Goal: Task Accomplishment & Management: Manage account settings

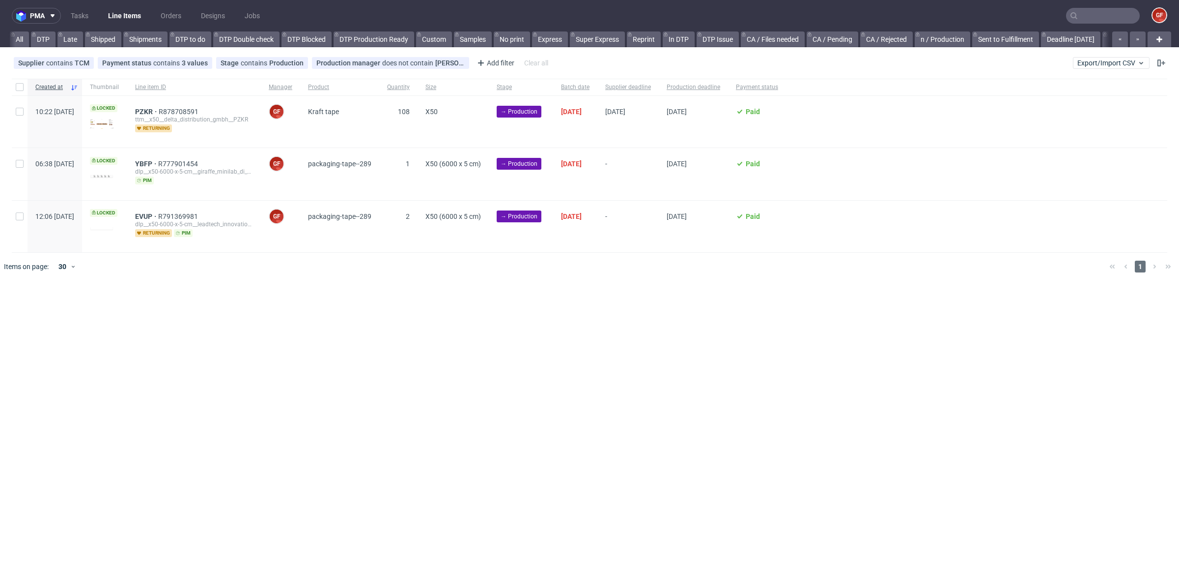
scroll to position [0, 1482]
click at [690, 40] on link "bds prod (12:00)" at bounding box center [675, 39] width 62 height 16
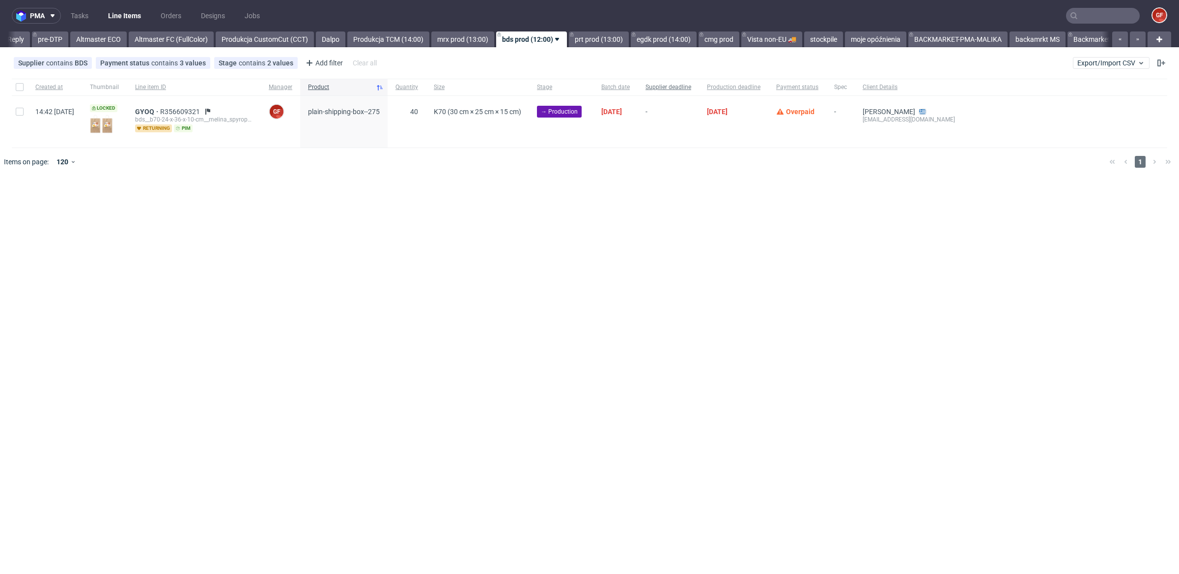
scroll to position [0, 1621]
click at [494, 39] on link "mrx prod (13:00)" at bounding box center [462, 39] width 63 height 16
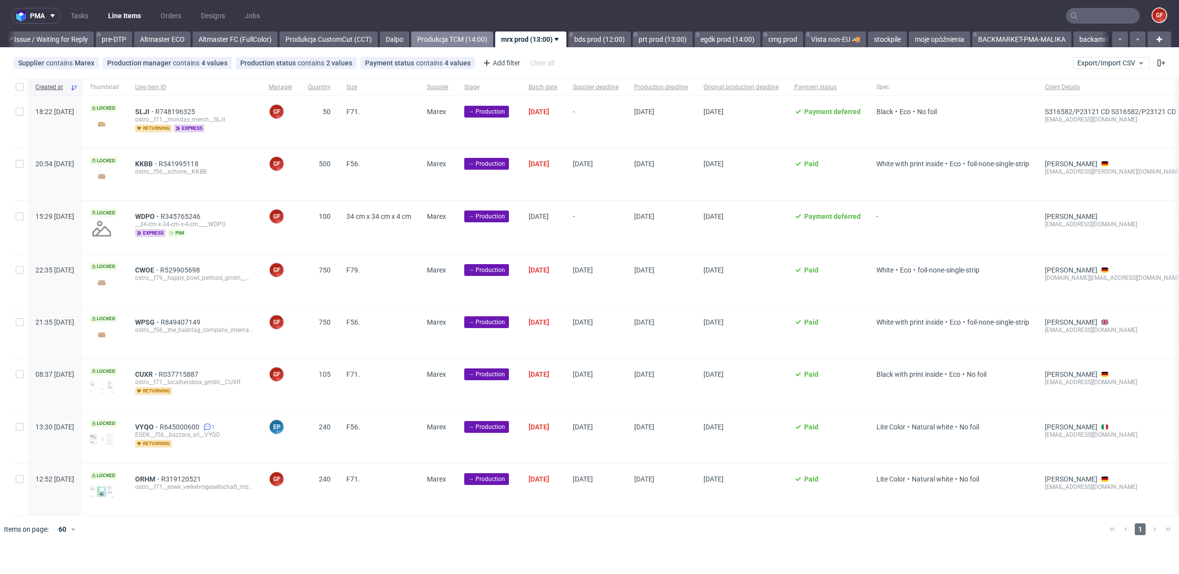
click at [493, 38] on link "Produkcja TCM (14:00)" at bounding box center [452, 39] width 82 height 16
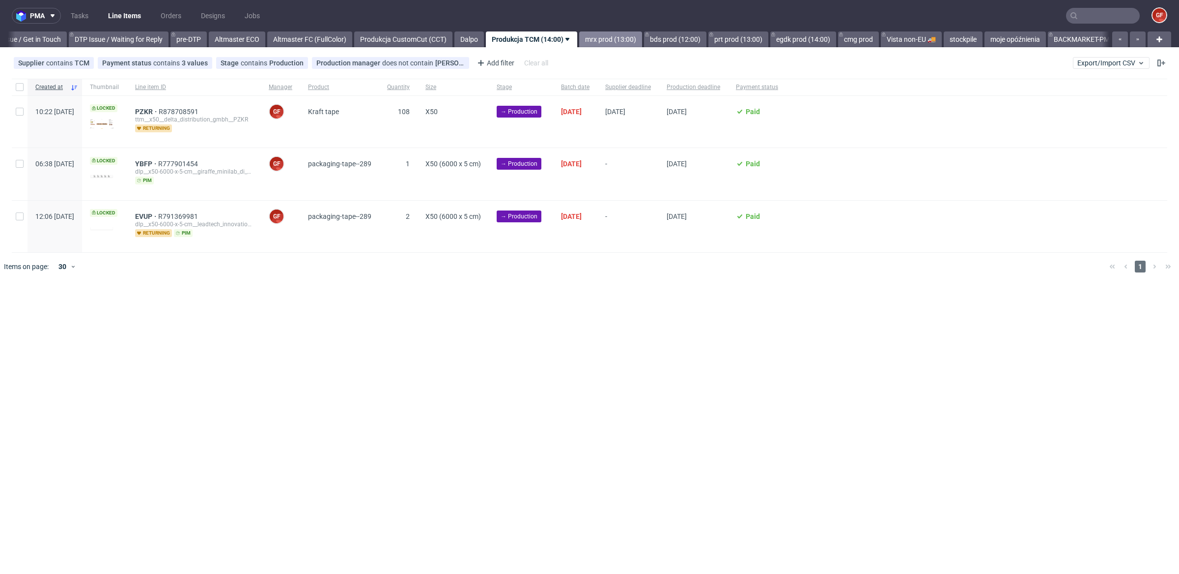
click at [623, 37] on link "mrx prod (13:00)" at bounding box center [610, 39] width 63 height 16
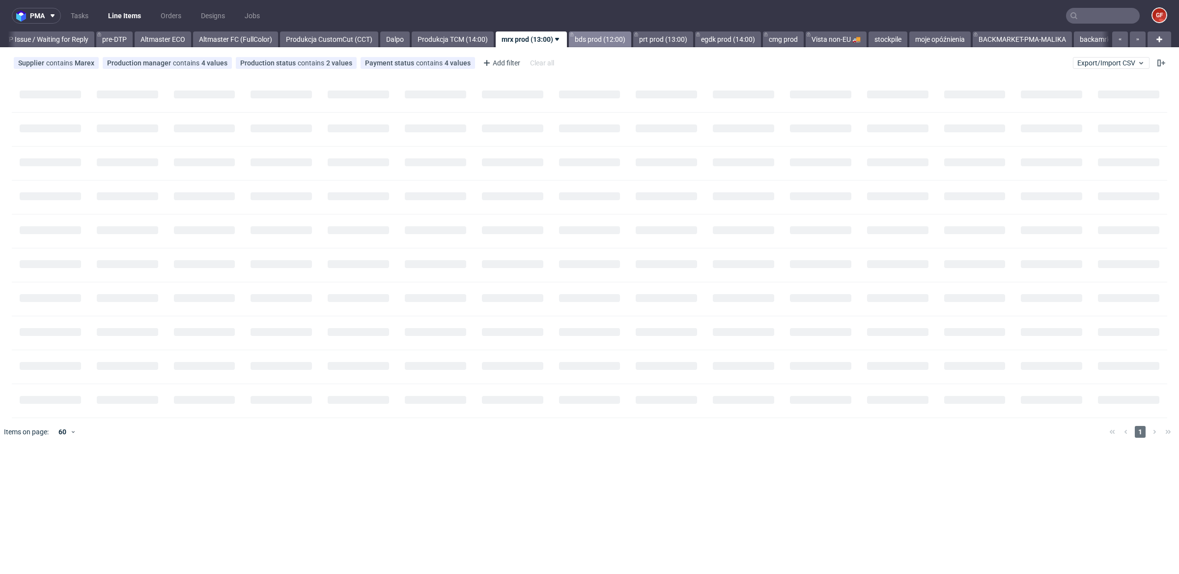
scroll to position [0, 1557]
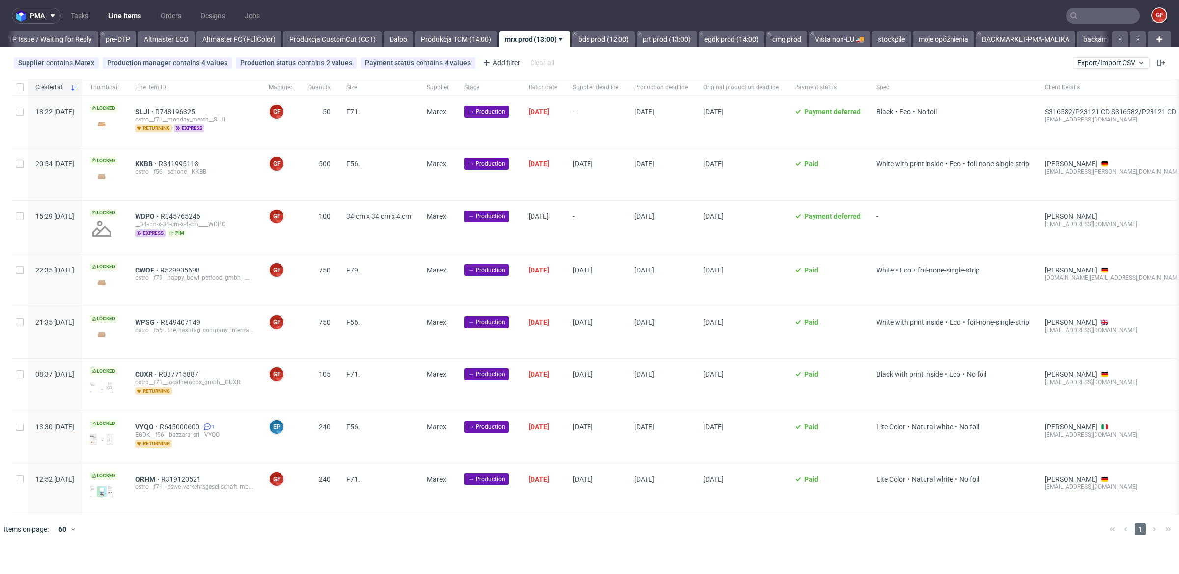
scroll to position [0, 1557]
click at [20, 86] on input "checkbox" at bounding box center [20, 87] width 8 height 8
checkbox input "true"
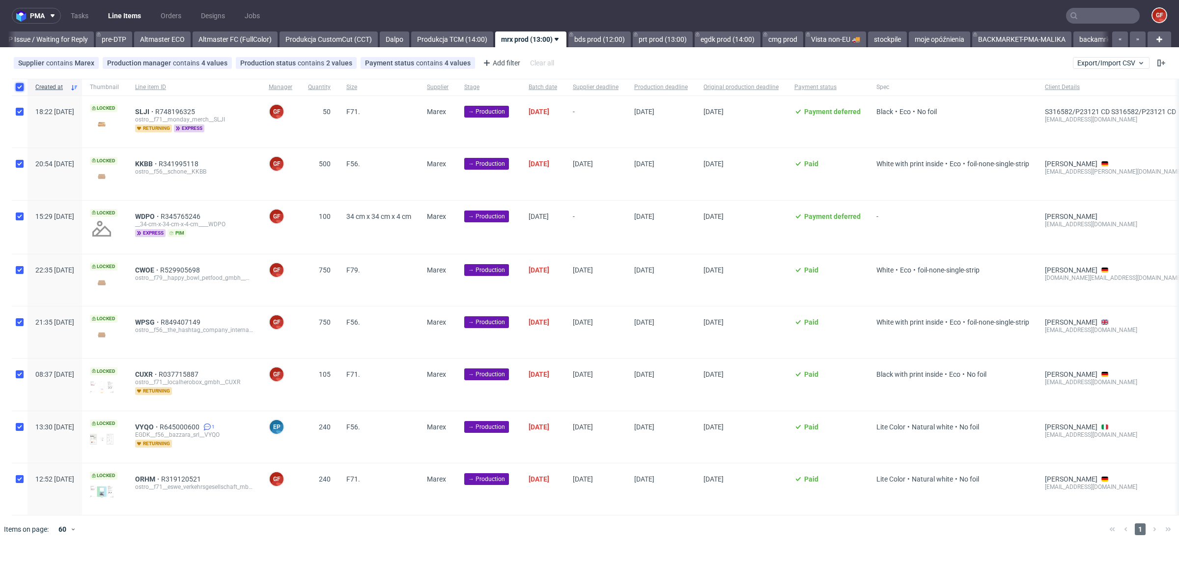
checkbox input "true"
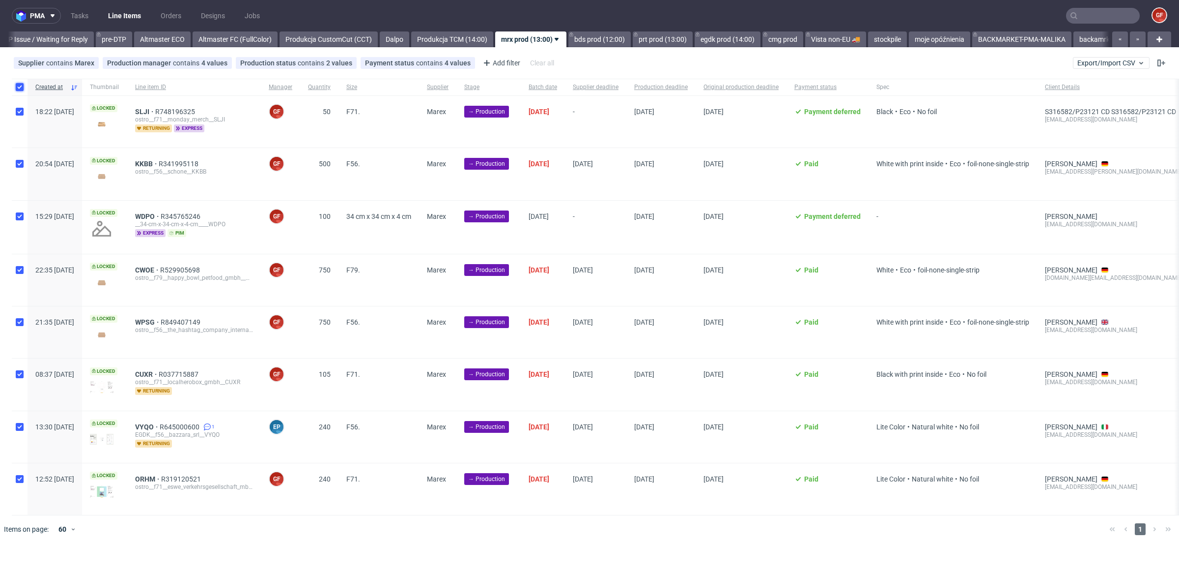
checkbox input "true"
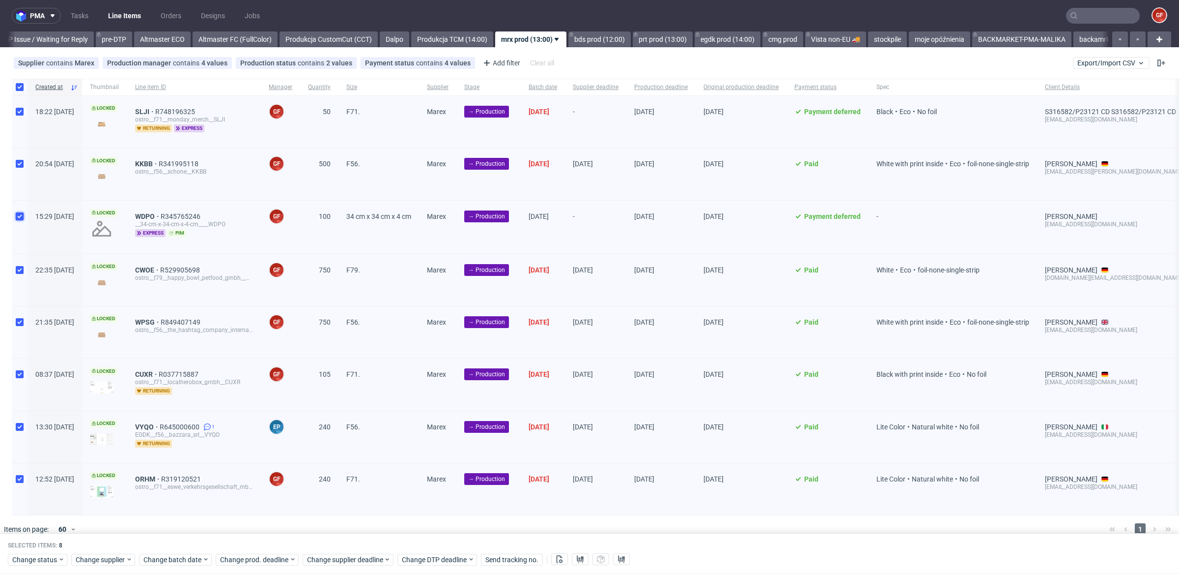
drag, startPoint x: 19, startPoint y: 215, endPoint x: 44, endPoint y: 235, distance: 32.5
click at [19, 215] on input "checkbox" at bounding box center [20, 216] width 8 height 8
checkbox input "false"
click at [183, 557] on span "Change batch date" at bounding box center [173, 559] width 59 height 10
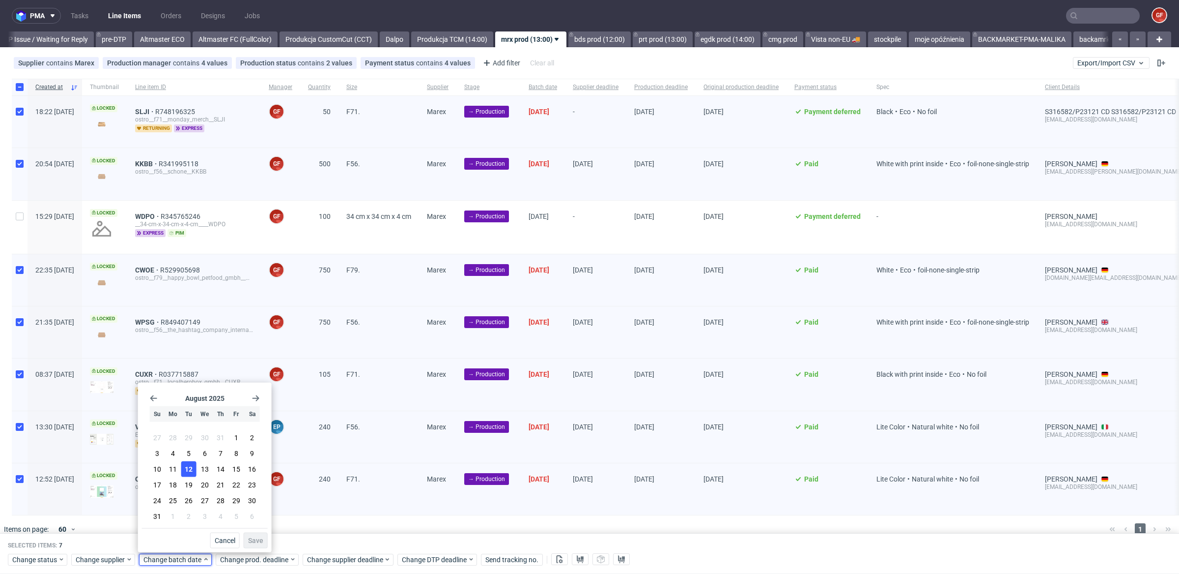
click at [188, 471] on span "12" at bounding box center [189, 469] width 8 height 10
click at [257, 543] on span "Save" at bounding box center [255, 540] width 15 height 7
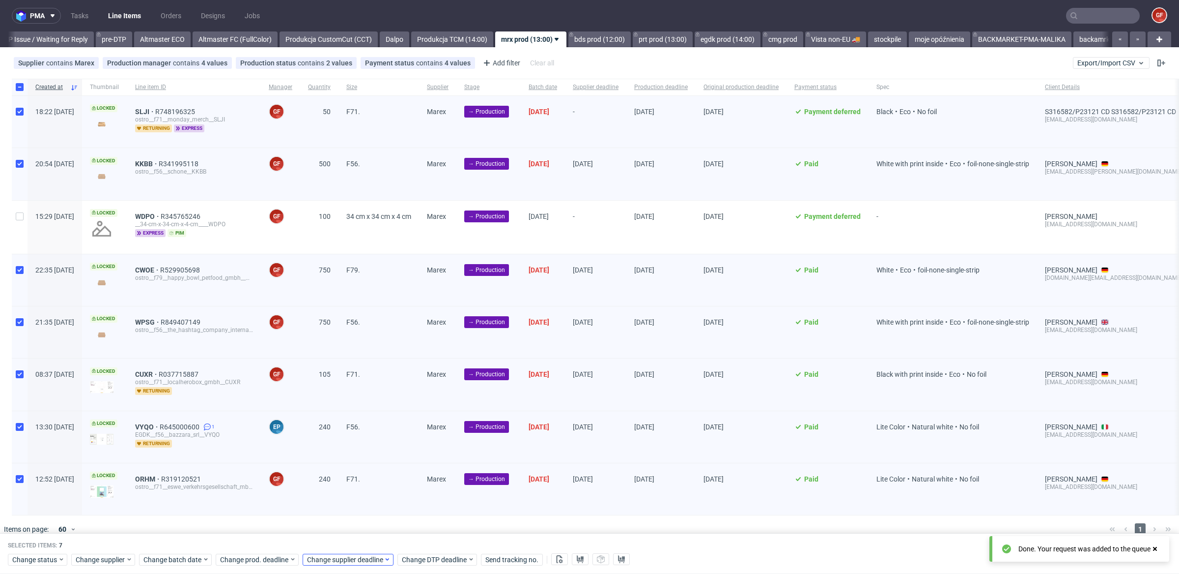
scroll to position [0, 1561]
click at [334, 561] on span "Change supplier deadline" at bounding box center [345, 559] width 77 height 10
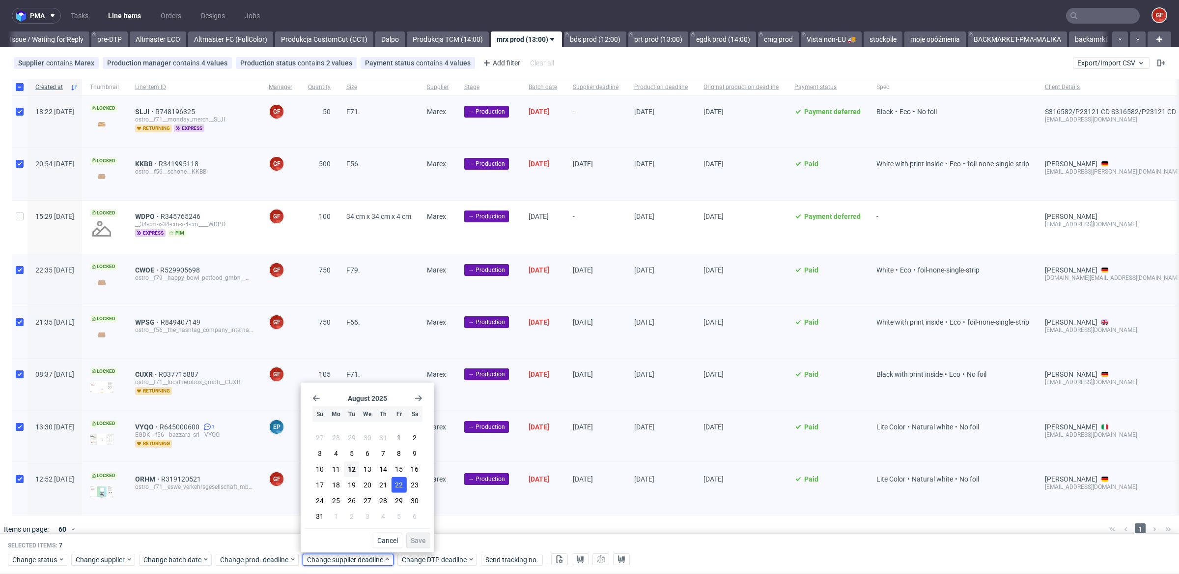
click at [400, 487] on span "22" at bounding box center [399, 485] width 8 height 10
click at [422, 538] on span "Save" at bounding box center [418, 540] width 15 height 7
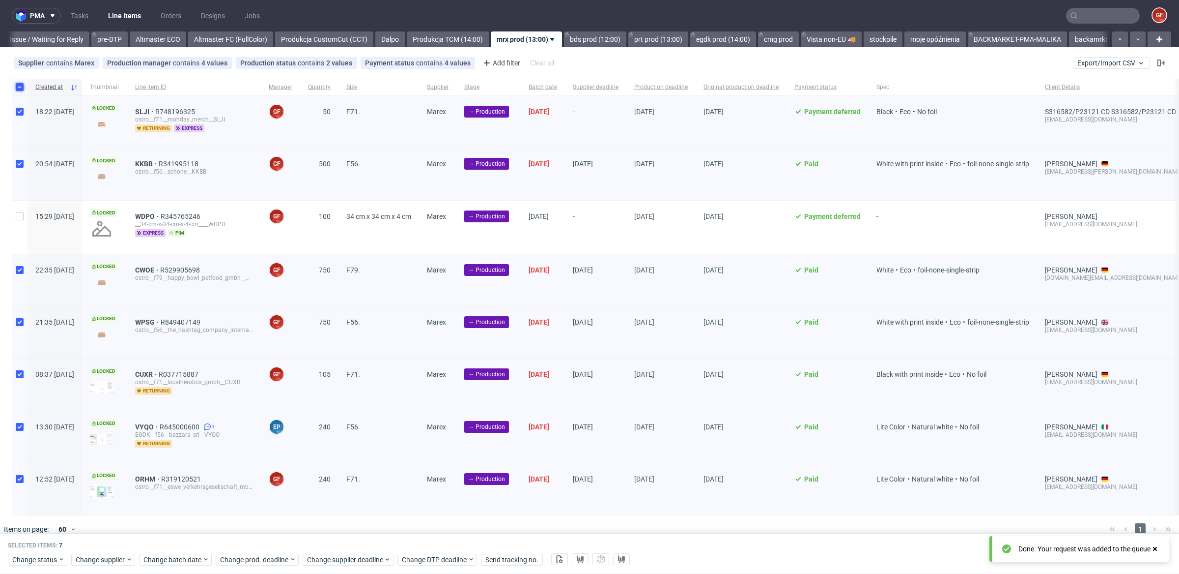
click at [20, 86] on input "checkbox" at bounding box center [20, 87] width 8 height 8
checkbox input "false"
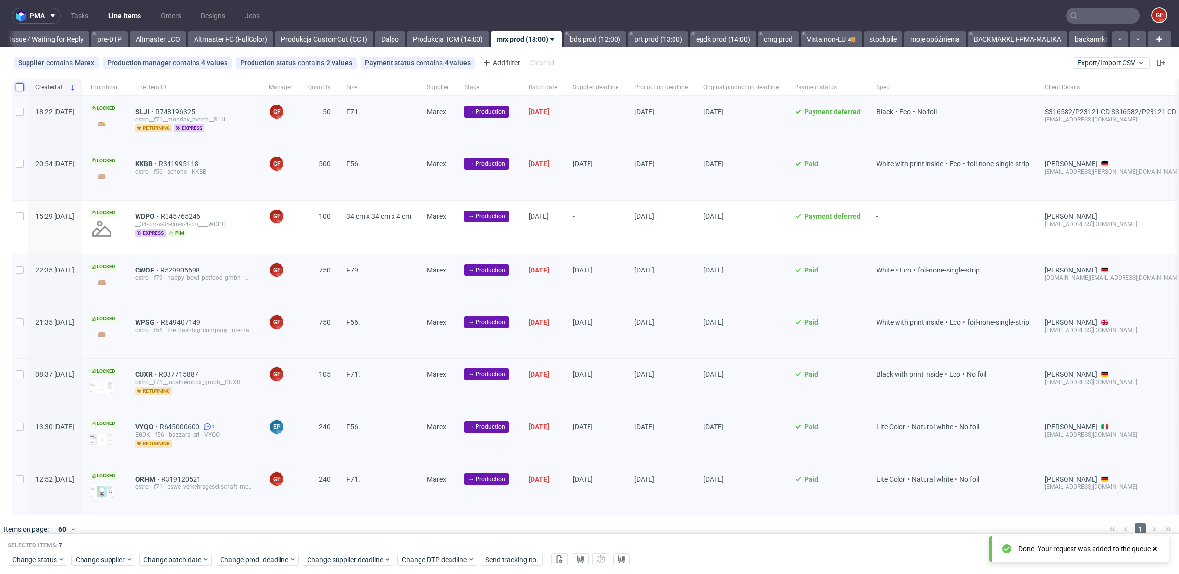
checkbox input "false"
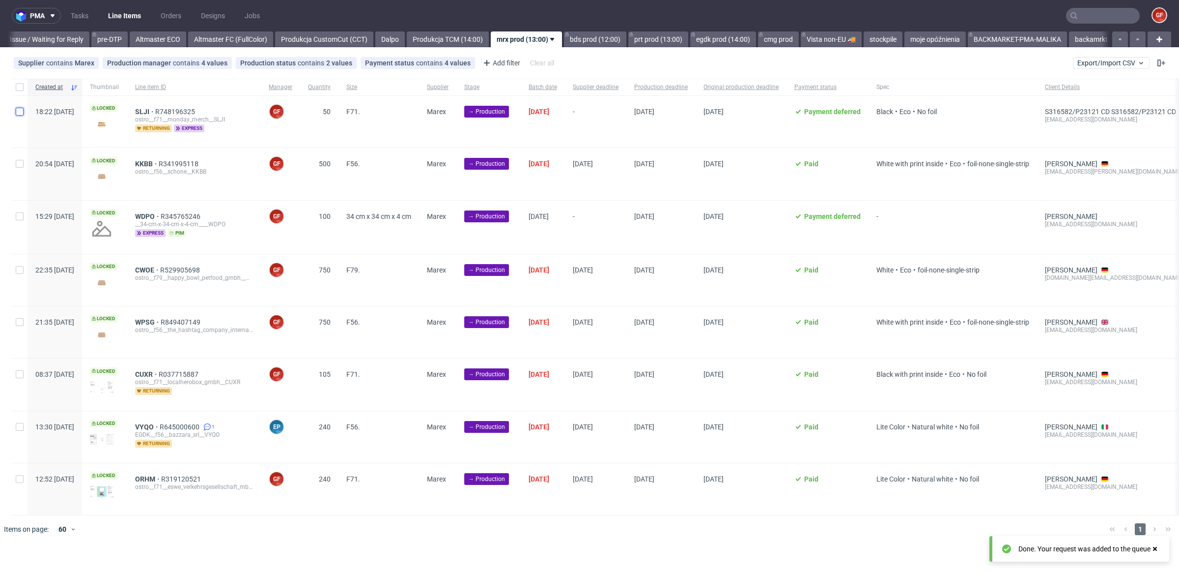
click at [19, 111] on input "checkbox" at bounding box center [20, 112] width 8 height 8
checkbox input "true"
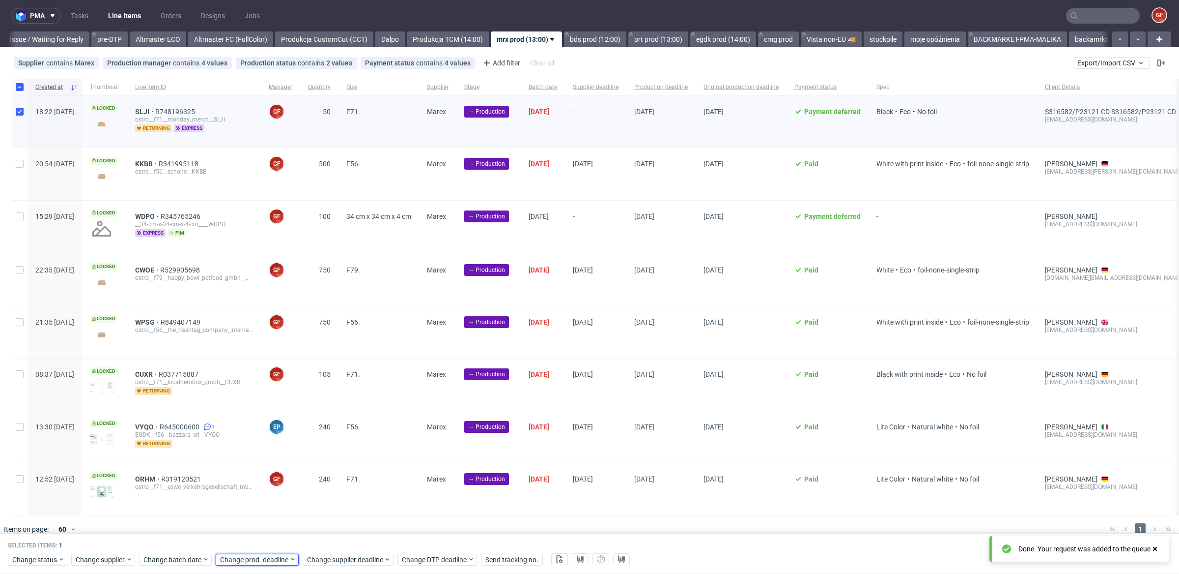
click at [279, 558] on span "Change prod. deadline" at bounding box center [254, 559] width 69 height 10
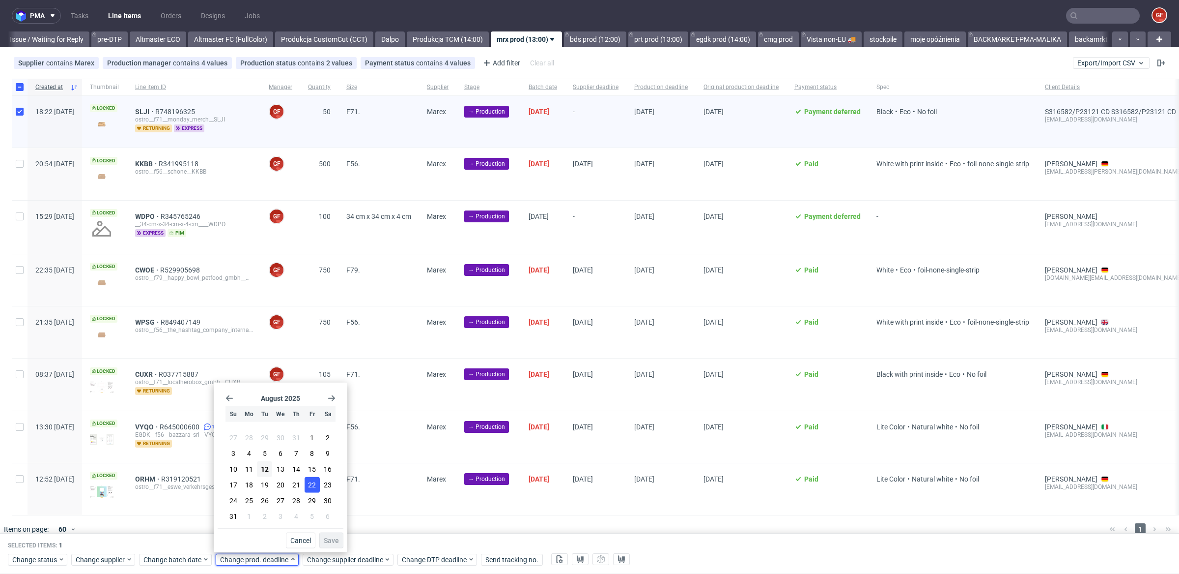
click at [314, 489] on span "22" at bounding box center [312, 485] width 8 height 10
click at [332, 538] on span "Save" at bounding box center [331, 540] width 15 height 7
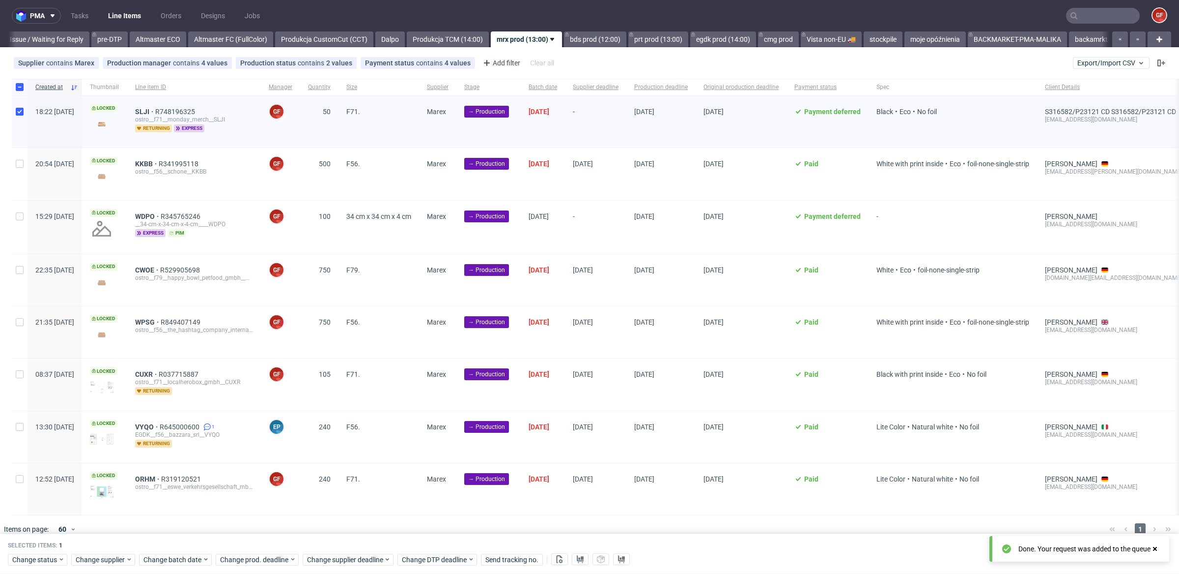
click at [11, 84] on div "Created at Thumbnail Line item ID Manager Quantity Size Supplier Stage Batch da…" at bounding box center [589, 297] width 1179 height 436
click at [18, 88] on input "checkbox" at bounding box center [20, 87] width 8 height 8
checkbox input "false"
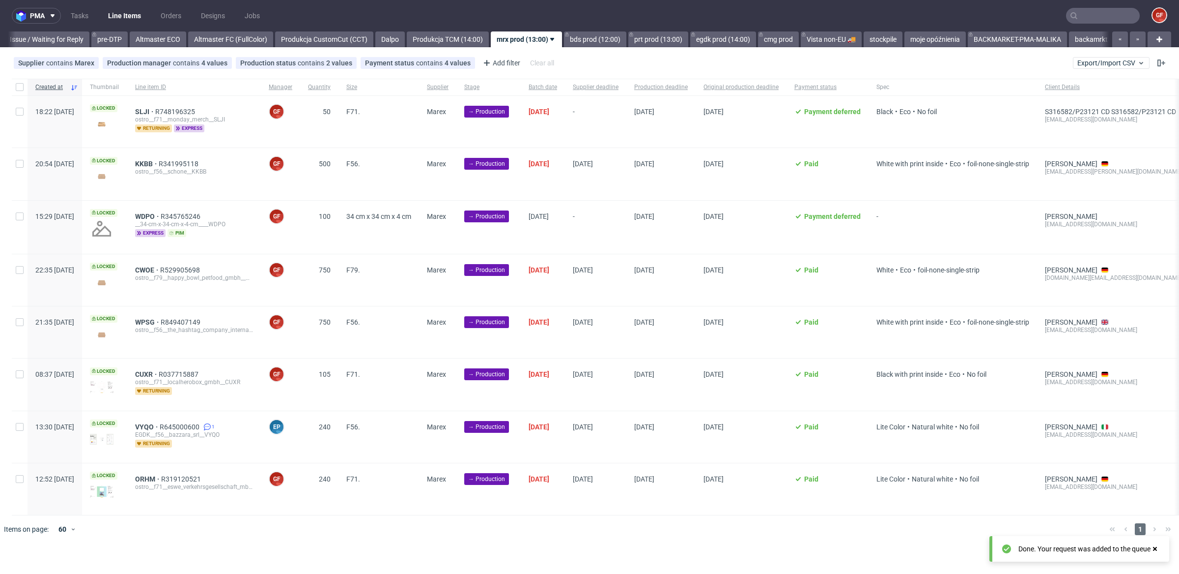
click at [19, 219] on div at bounding box center [20, 227] width 16 height 53
checkbox input "true"
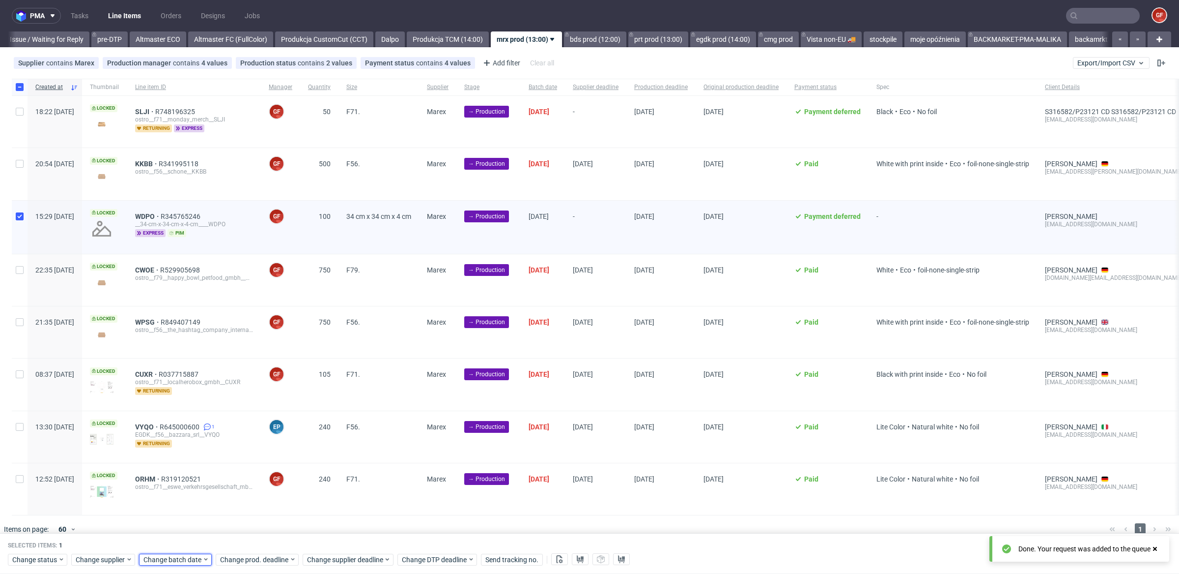
drag, startPoint x: 172, startPoint y: 559, endPoint x: 180, endPoint y: 553, distance: 10.5
click at [172, 559] on span "Change batch date" at bounding box center [173, 559] width 59 height 10
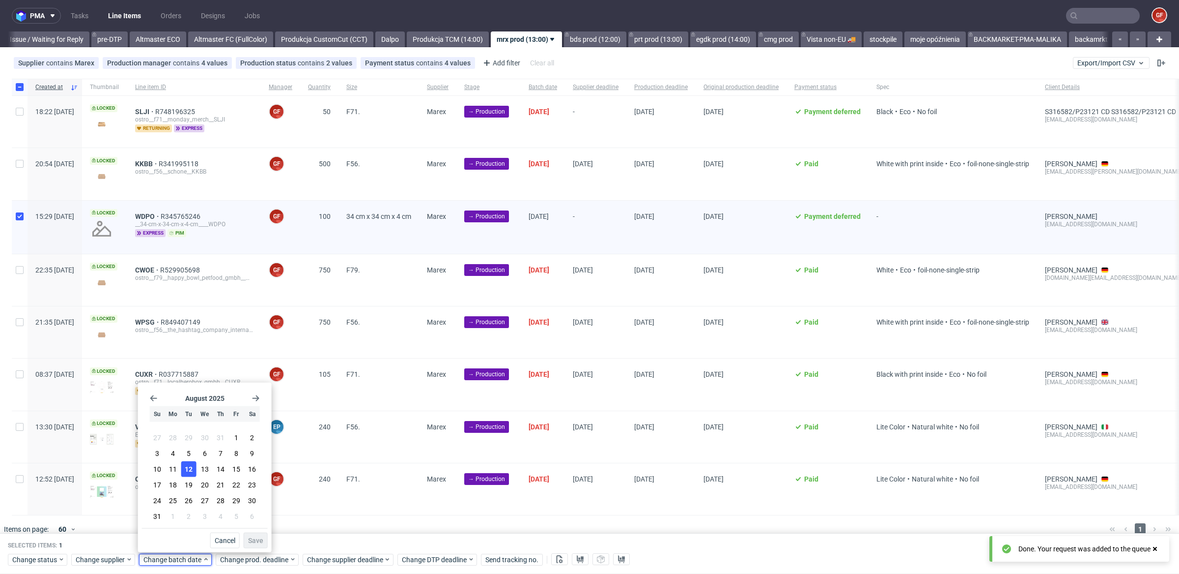
click at [187, 471] on span "12" at bounding box center [189, 469] width 8 height 10
click at [255, 543] on span "Save" at bounding box center [255, 540] width 15 height 7
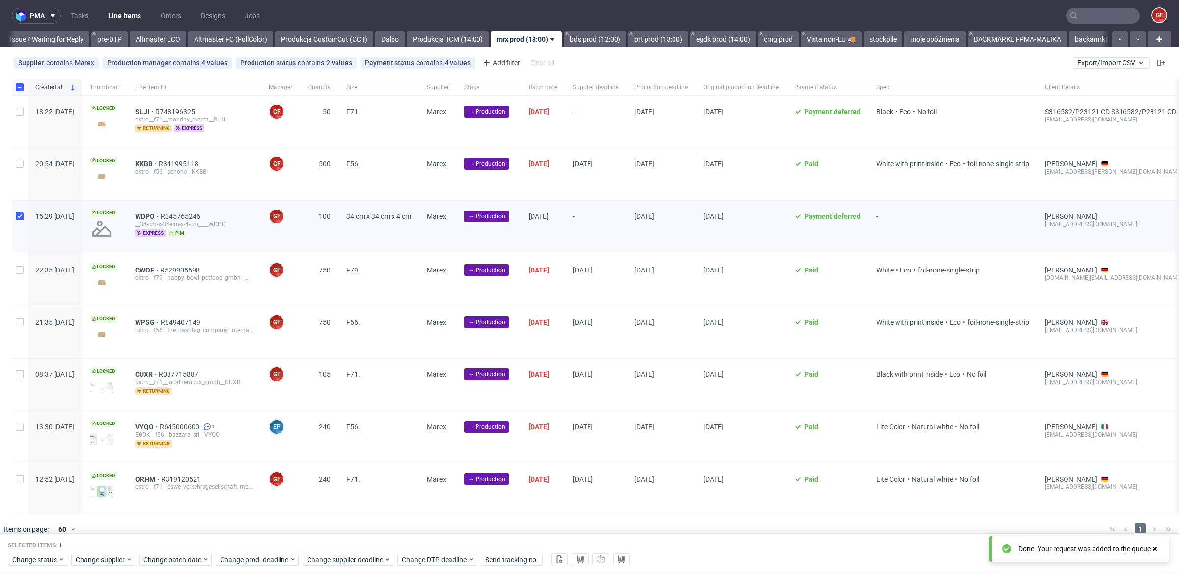
click at [345, 566] on div "Selected items: 1 Change status Change supplier Change batch date Change prod. …" at bounding box center [589, 553] width 1179 height 41
click at [345, 563] on span "Change supplier deadline" at bounding box center [345, 559] width 77 height 10
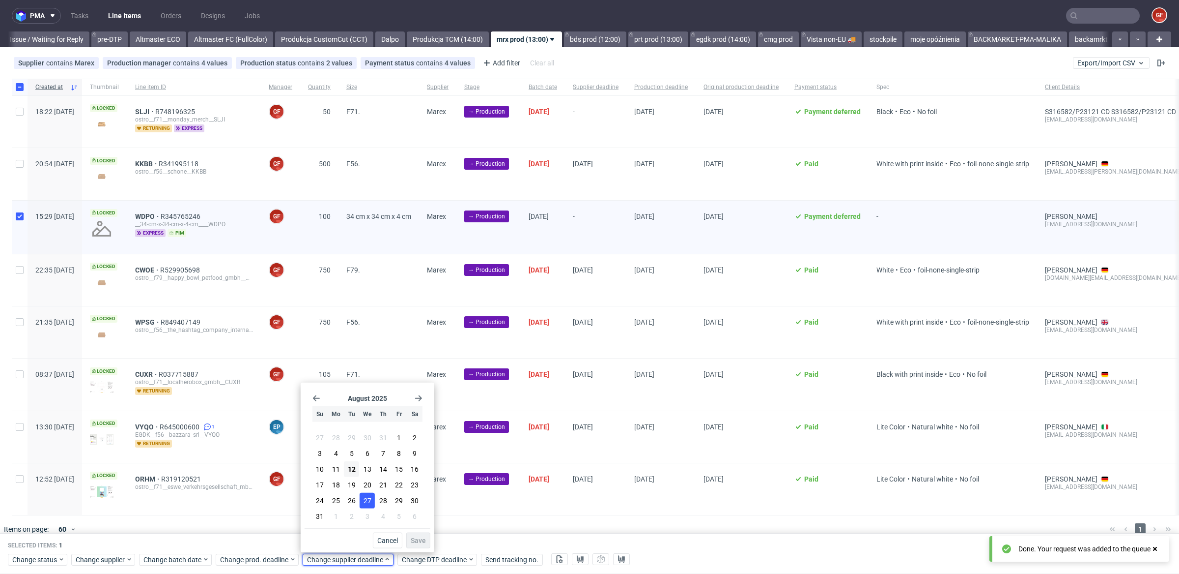
click at [368, 502] on span "27" at bounding box center [368, 500] width 8 height 10
drag, startPoint x: 416, startPoint y: 537, endPoint x: 407, endPoint y: 538, distance: 9.4
click at [416, 538] on span "Save" at bounding box center [418, 540] width 15 height 7
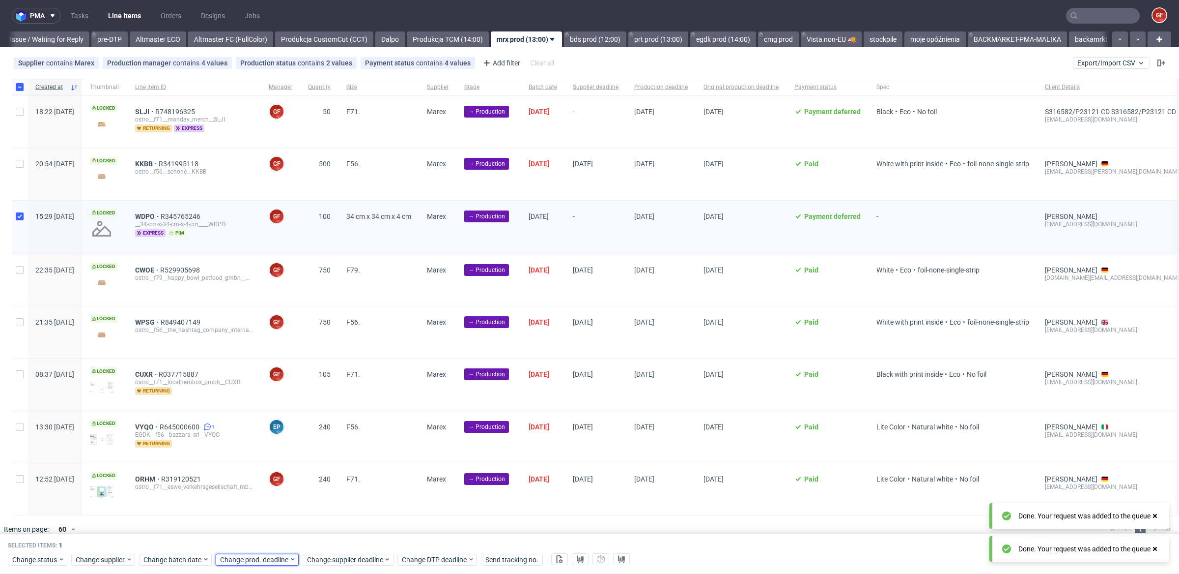
click at [286, 554] on div "Change prod. deadline" at bounding box center [257, 559] width 83 height 12
click at [282, 504] on span "27" at bounding box center [281, 500] width 8 height 10
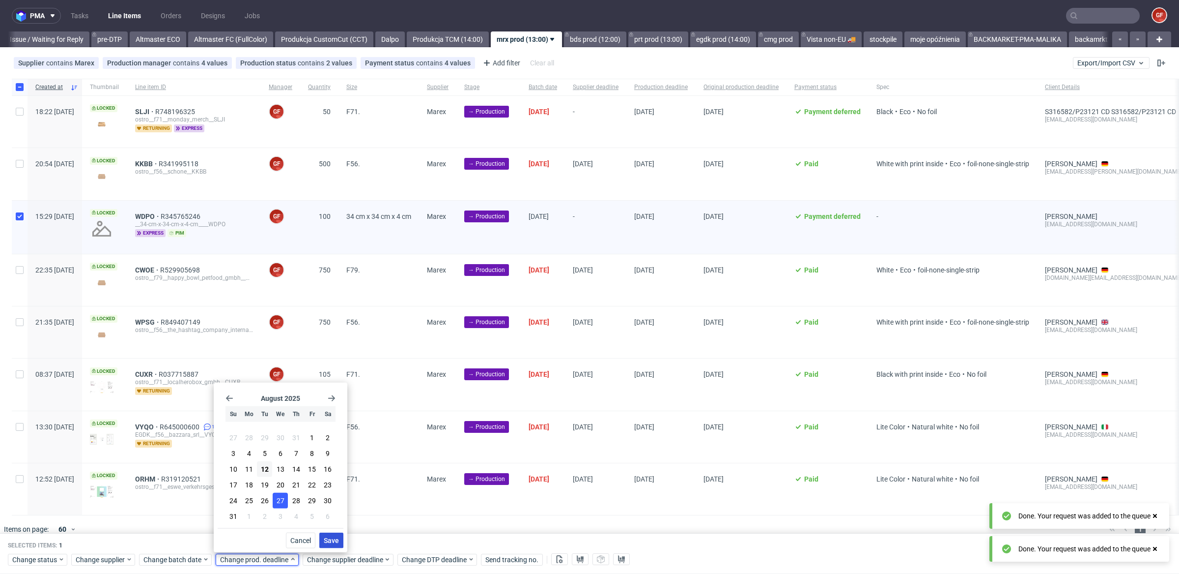
click at [339, 546] on button "Save" at bounding box center [331, 540] width 24 height 16
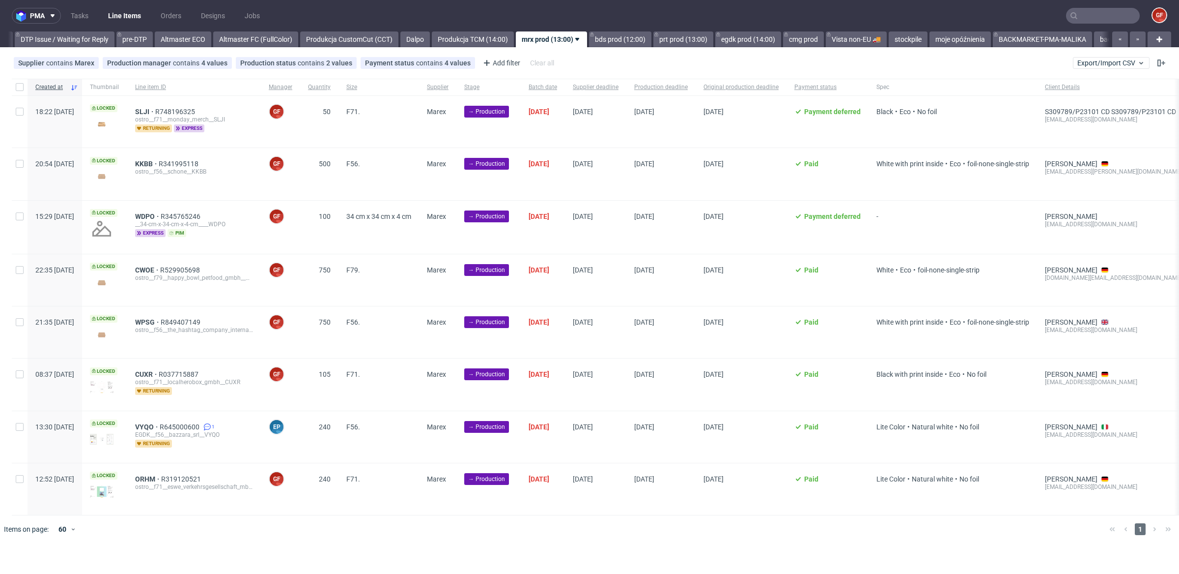
scroll to position [0, 1557]
click at [21, 86] on input "checkbox" at bounding box center [20, 87] width 8 height 8
checkbox input "true"
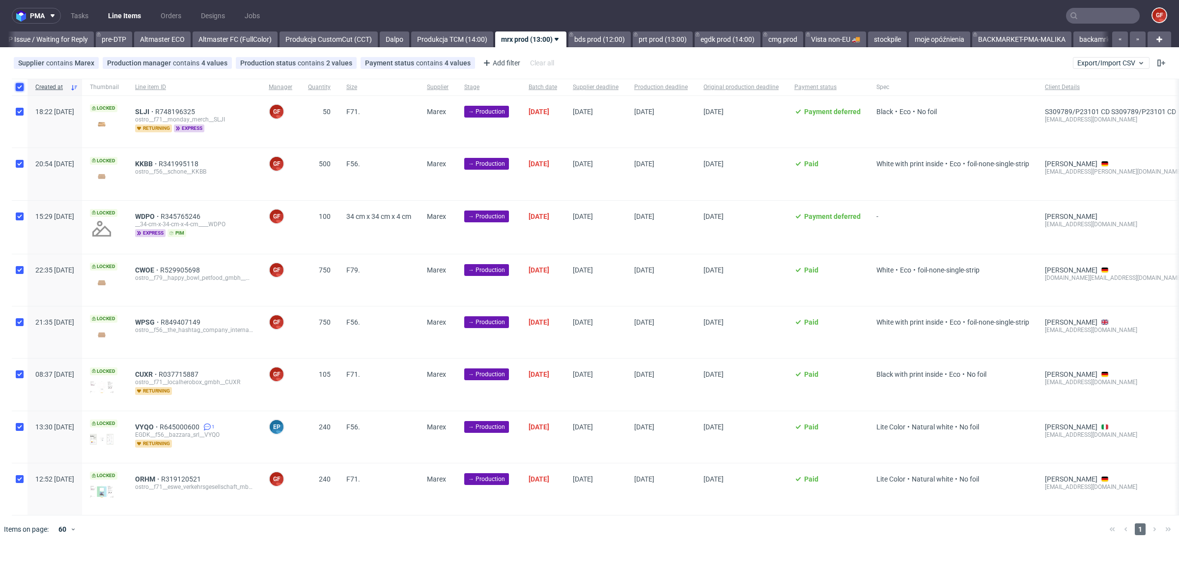
checkbox input "true"
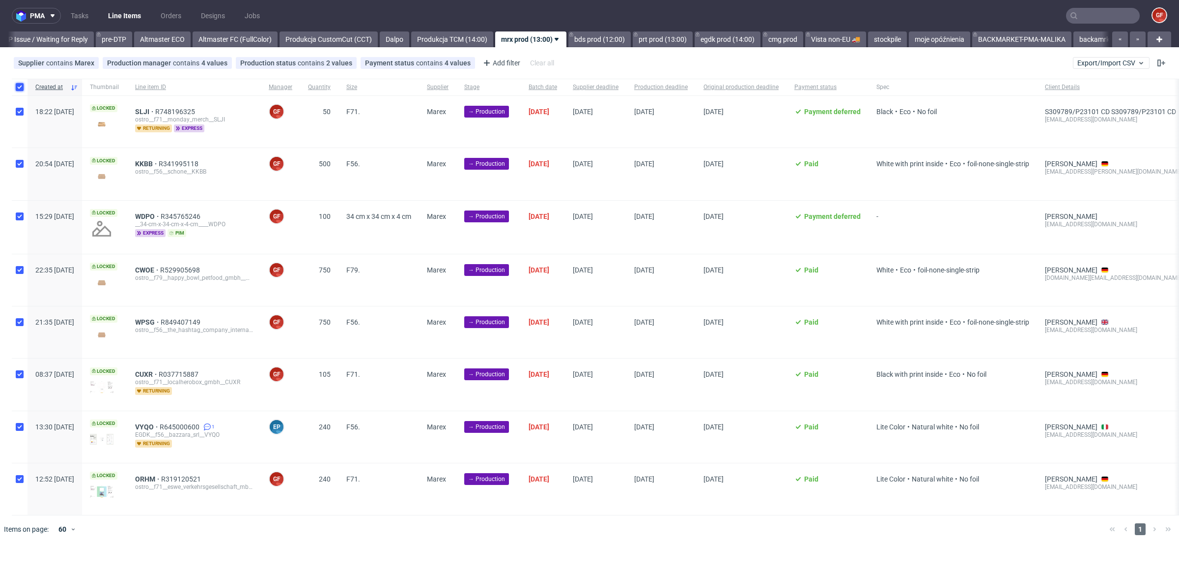
checkbox input "true"
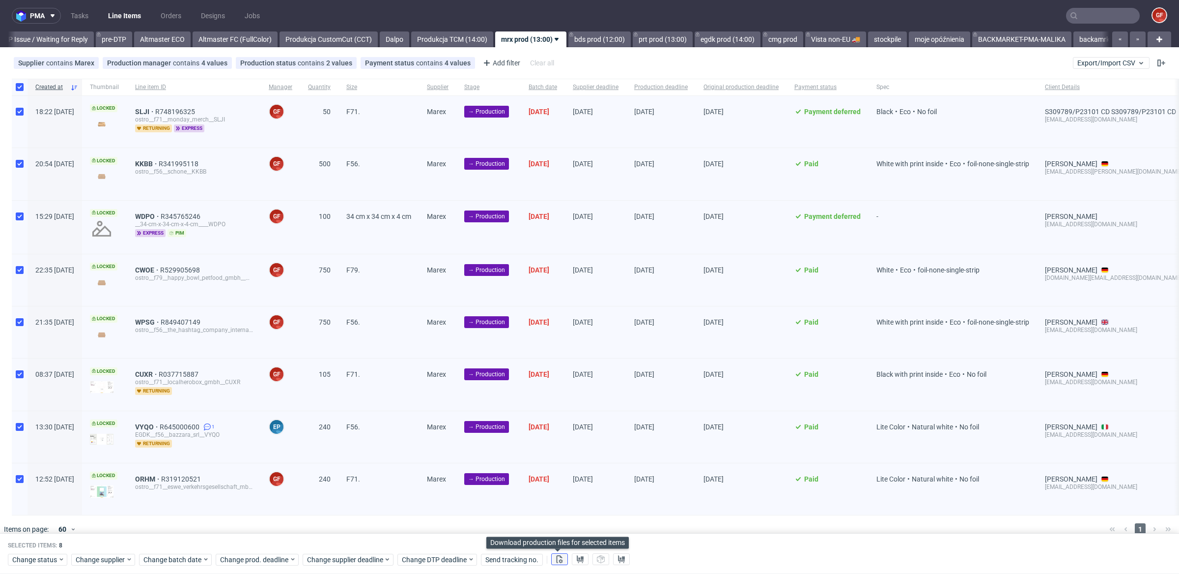
click at [558, 560] on use at bounding box center [560, 559] width 6 height 8
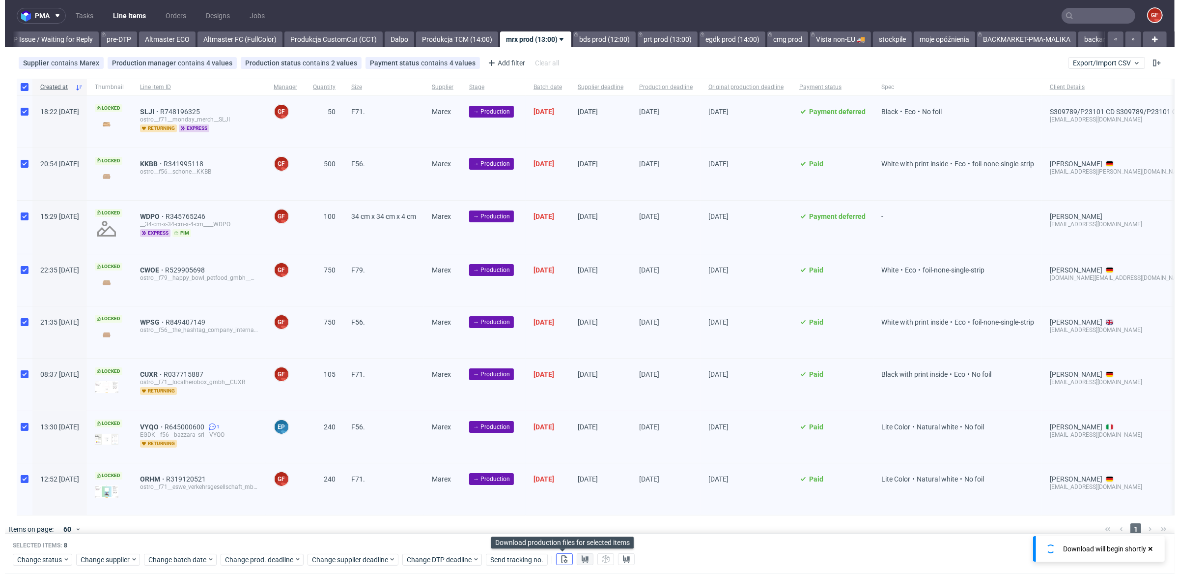
scroll to position [0, 1561]
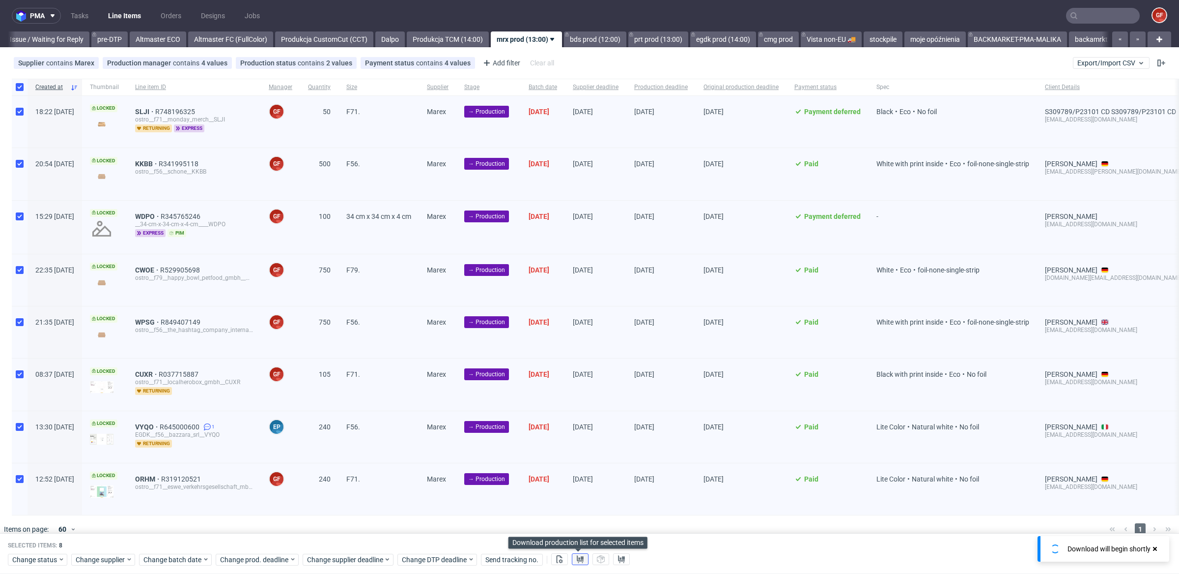
click at [576, 559] on icon at bounding box center [580, 559] width 8 height 8
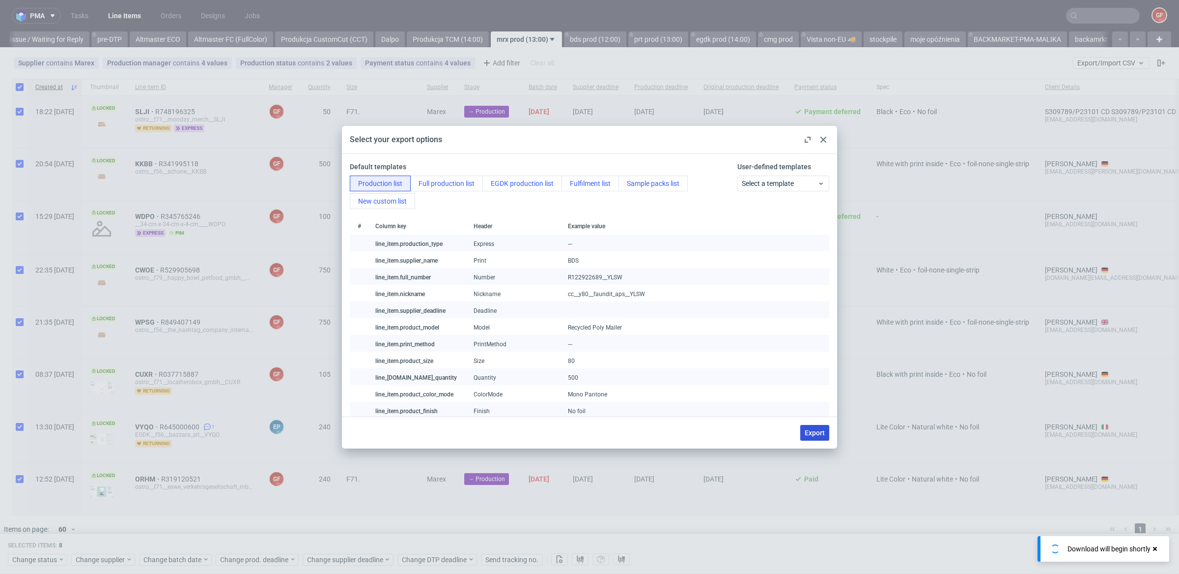
click at [817, 432] on span "Export" at bounding box center [815, 432] width 20 height 7
checkbox input "false"
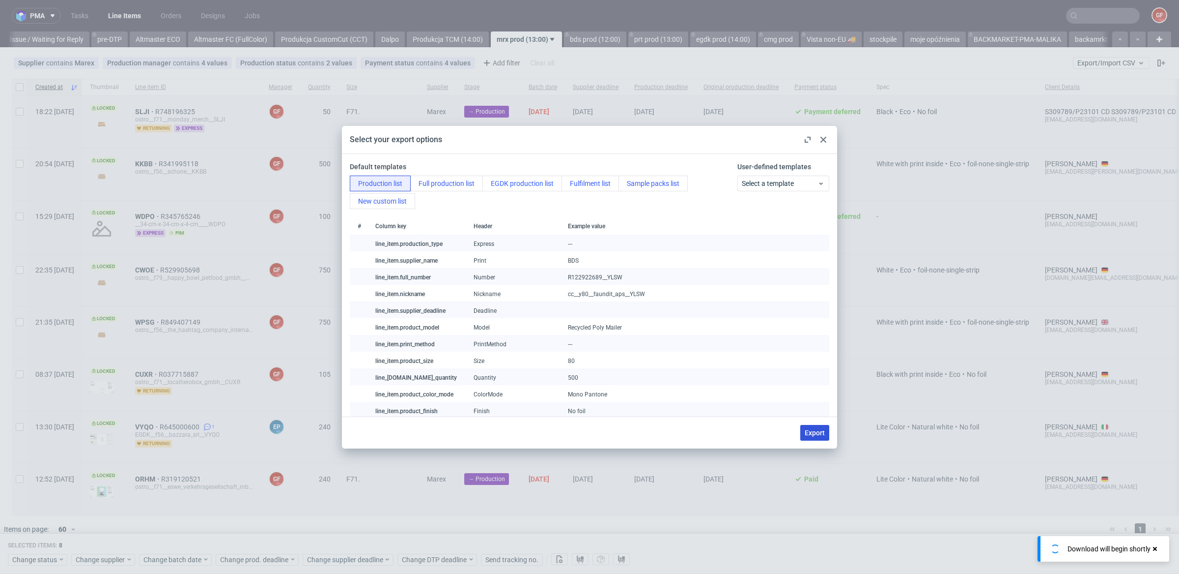
checkbox input "false"
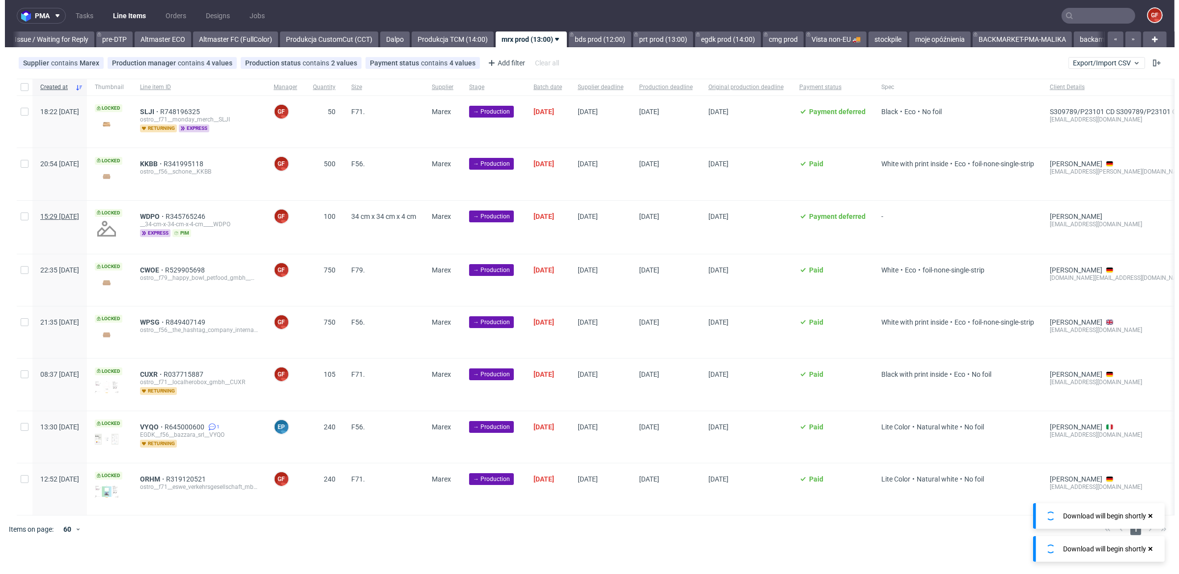
scroll to position [0, 1557]
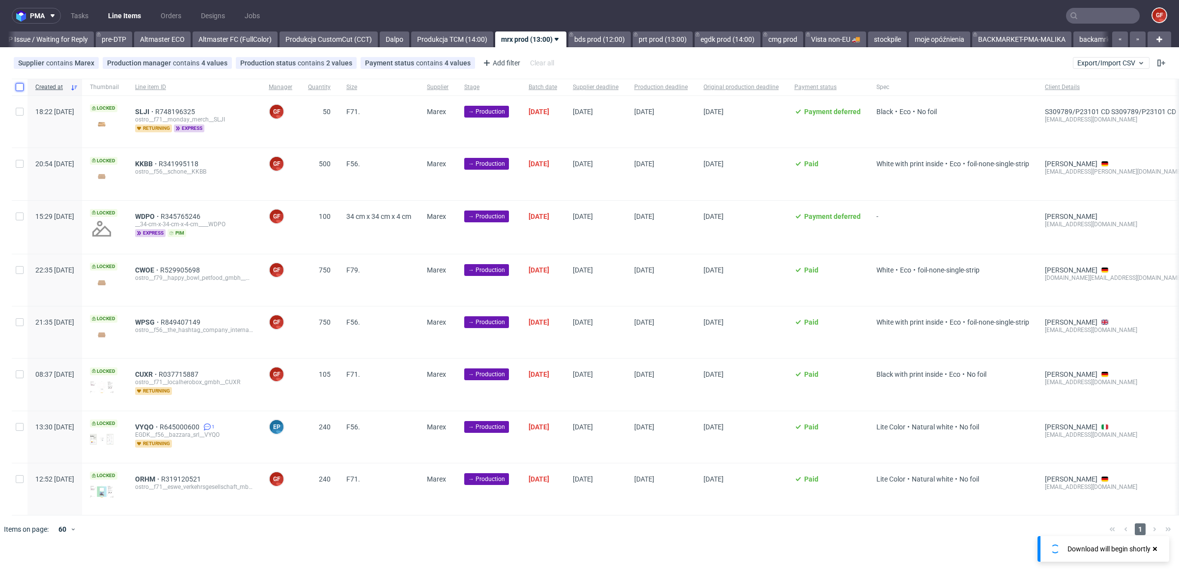
click at [19, 86] on input "checkbox" at bounding box center [20, 87] width 8 height 8
checkbox input "true"
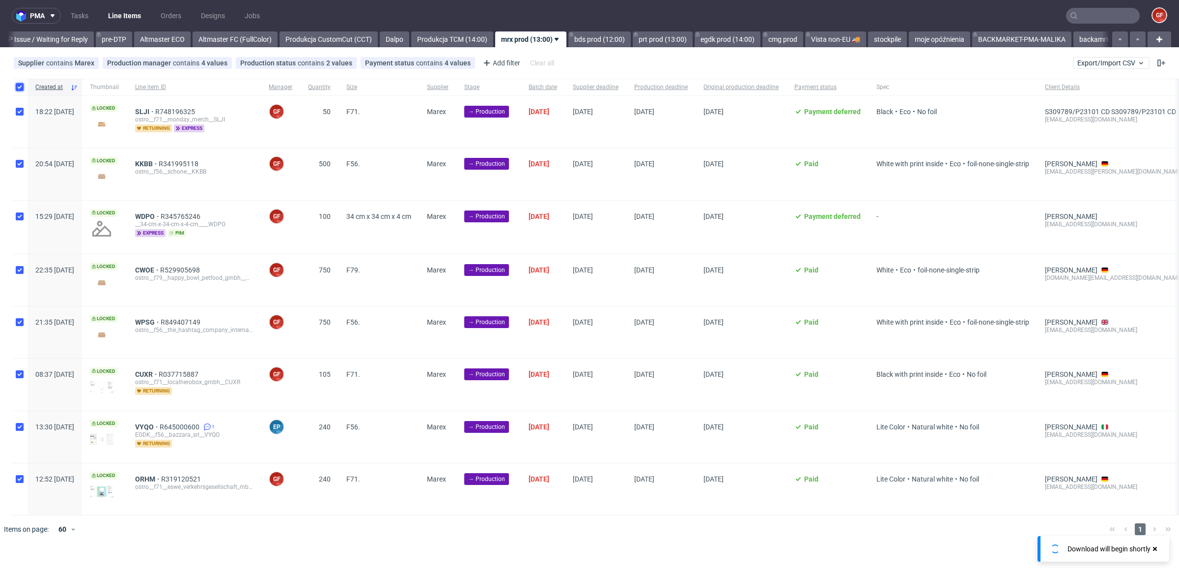
checkbox input "true"
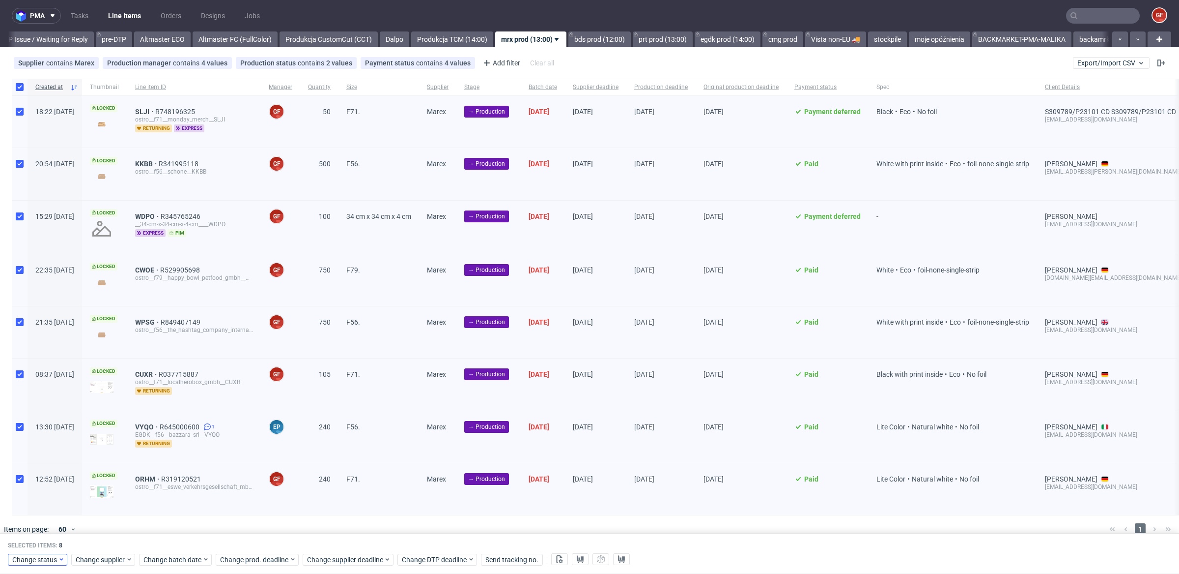
click at [28, 566] on div "Selected items: 8 Change status Change supplier Change batch date Change prod. …" at bounding box center [589, 553] width 1179 height 41
click at [37, 556] on span "Change status" at bounding box center [35, 559] width 46 height 10
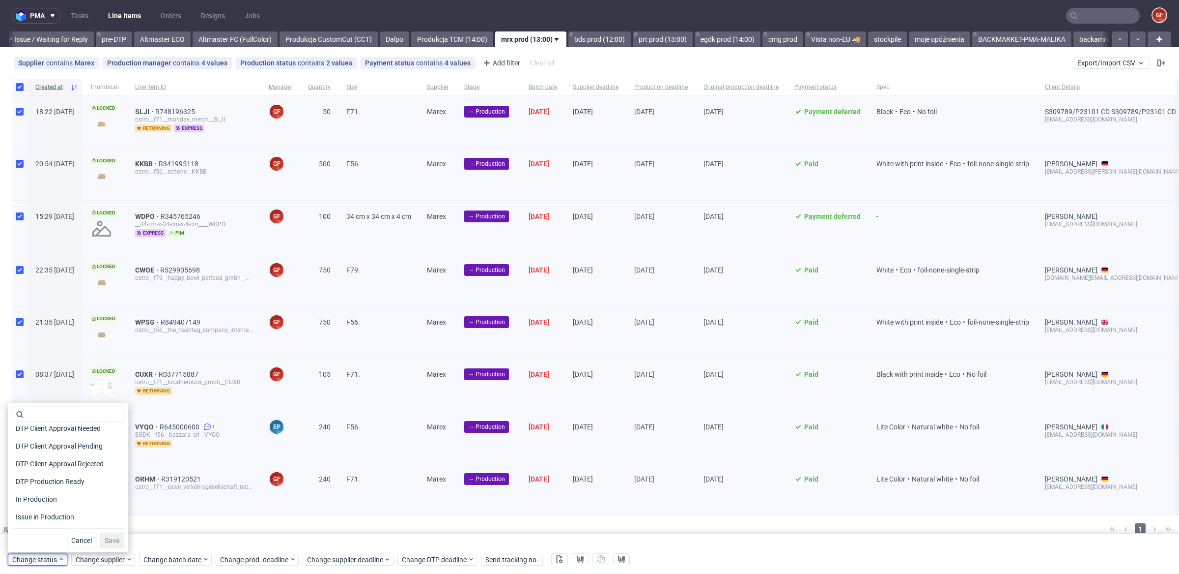
scroll to position [82, 0]
click at [50, 490] on span "In Production" at bounding box center [37, 495] width 50 height 14
click at [111, 537] on span "Save" at bounding box center [112, 540] width 15 height 7
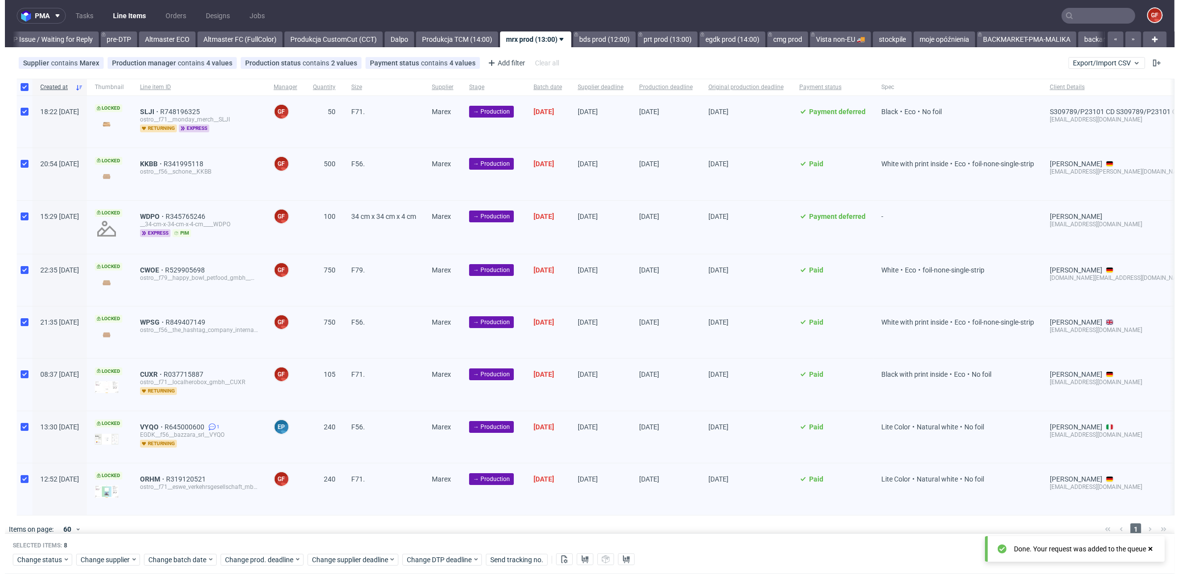
scroll to position [0, 1561]
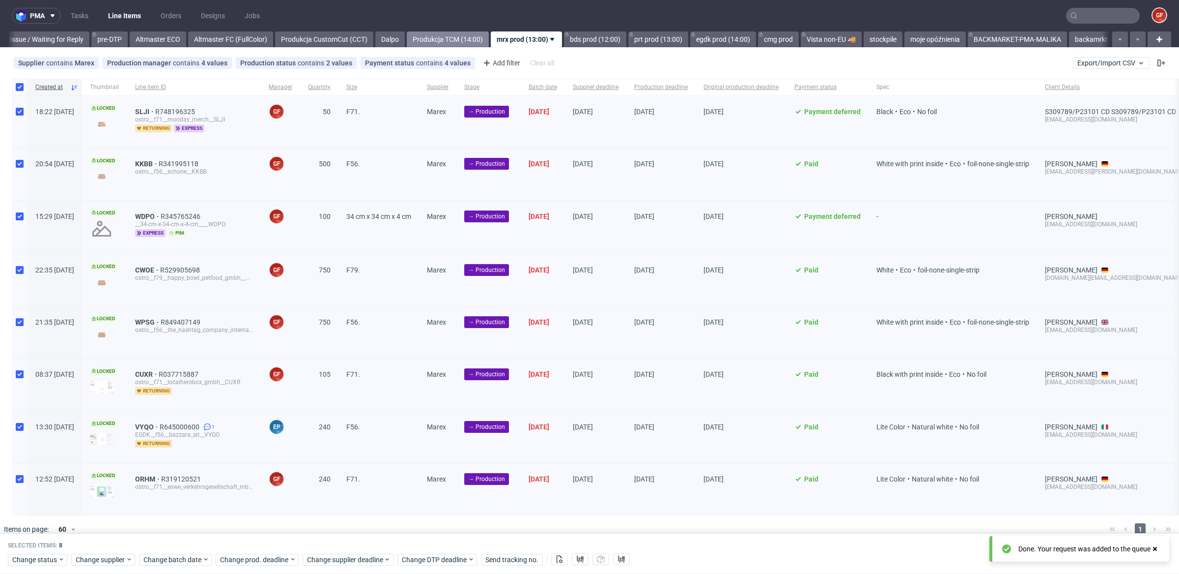
click at [473, 35] on link "Produkcja TCM (14:00)" at bounding box center [448, 39] width 82 height 16
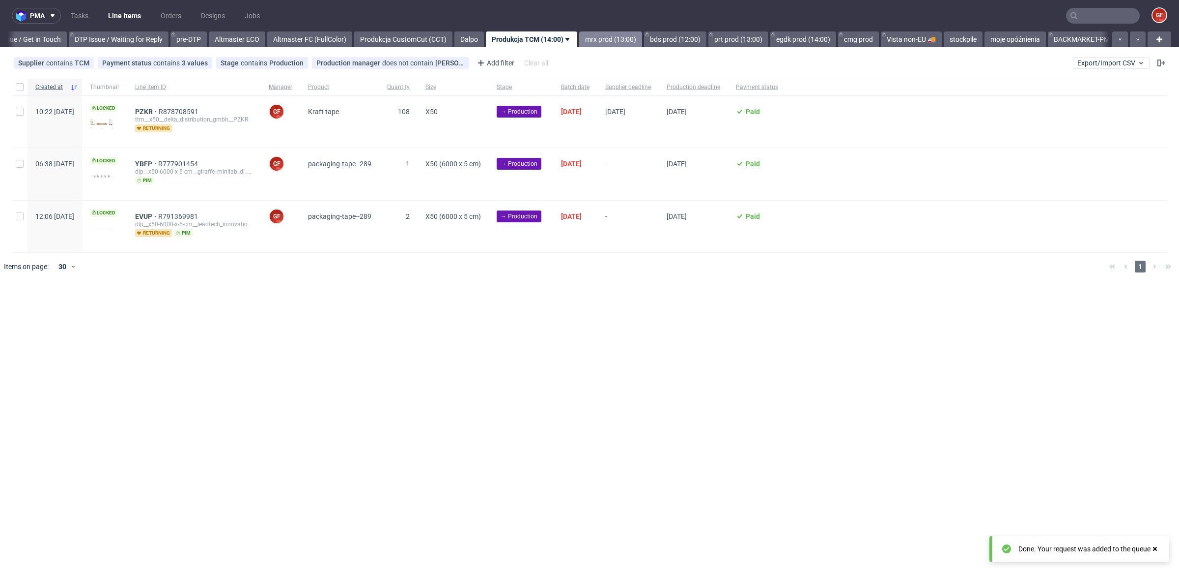
click at [631, 36] on link "mrx prod (13:00)" at bounding box center [610, 39] width 63 height 16
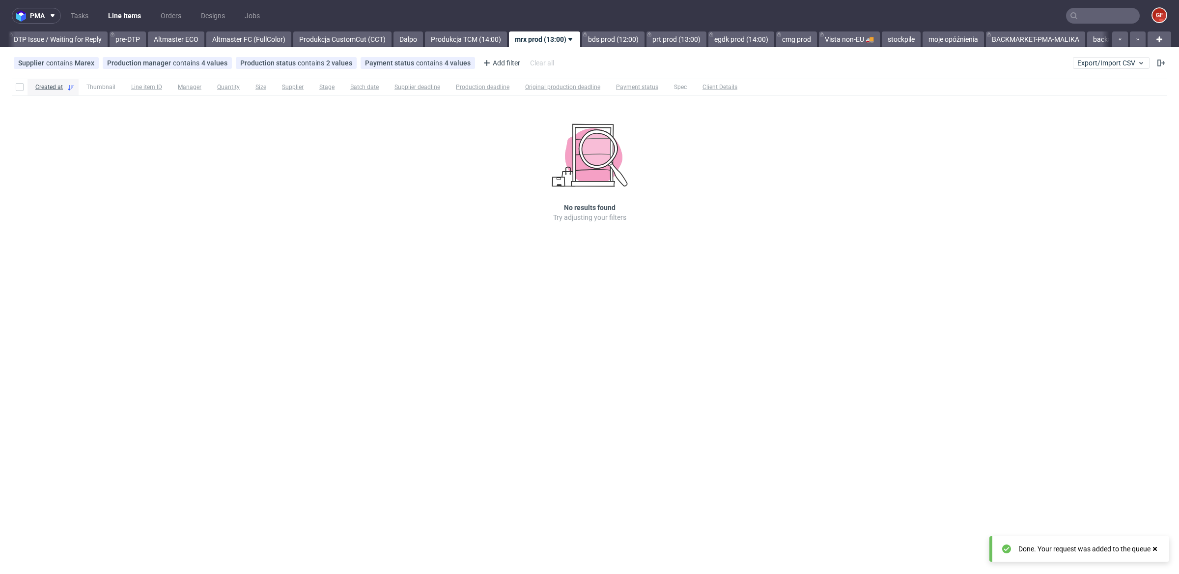
scroll to position [0, 1557]
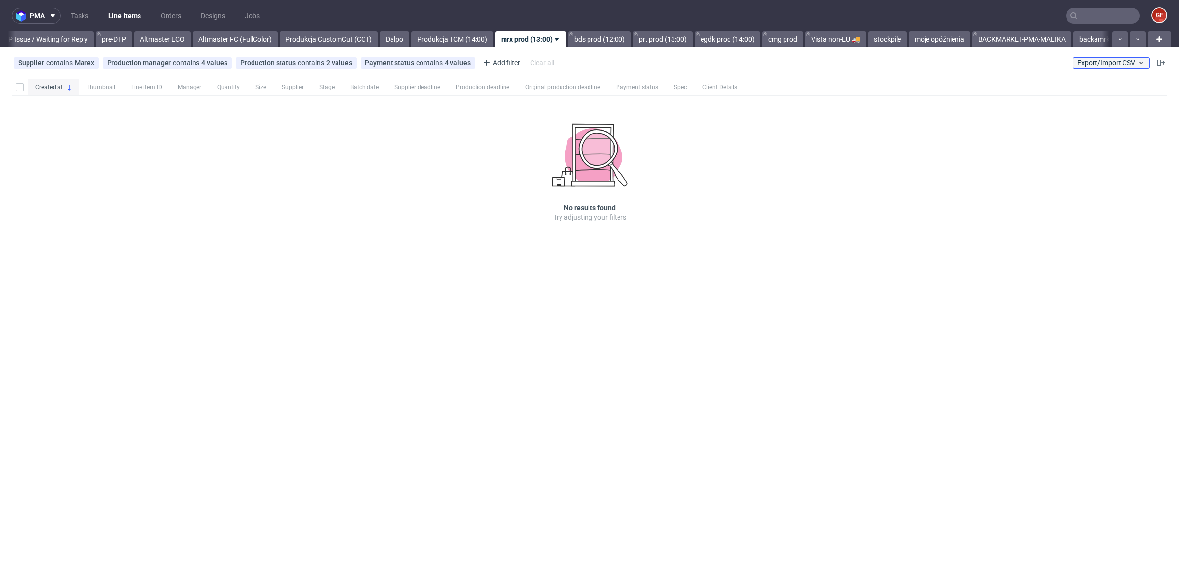
click at [1113, 67] on button "Export/Import CSV" at bounding box center [1111, 63] width 77 height 12
click at [1075, 103] on link "Import shipments CSV" at bounding box center [1088, 103] width 115 height 16
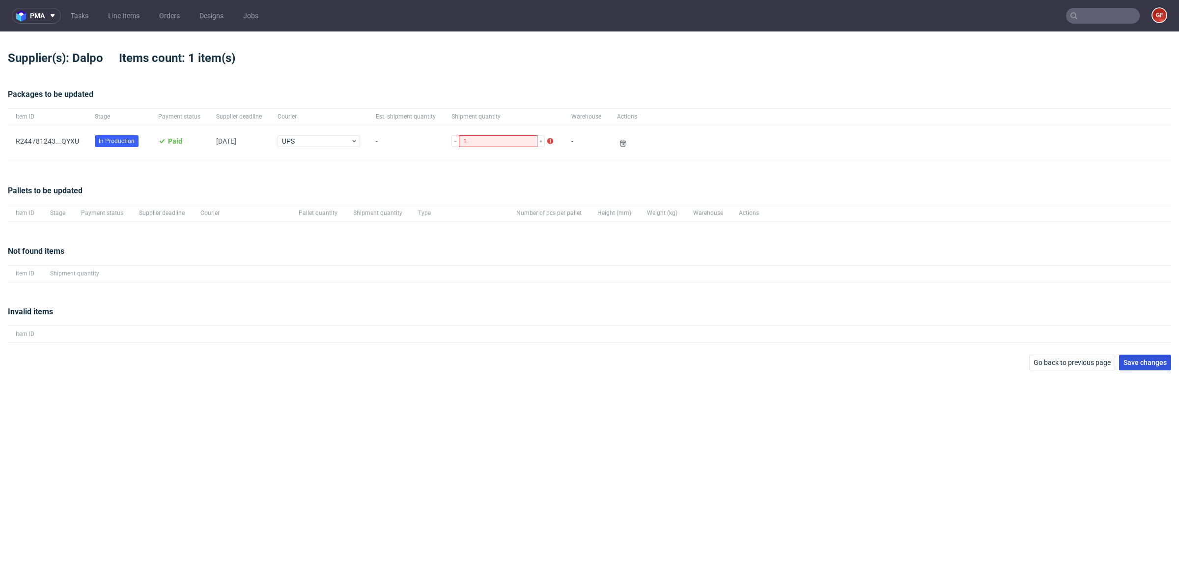
click at [1162, 364] on span "Save changes" at bounding box center [1145, 362] width 43 height 7
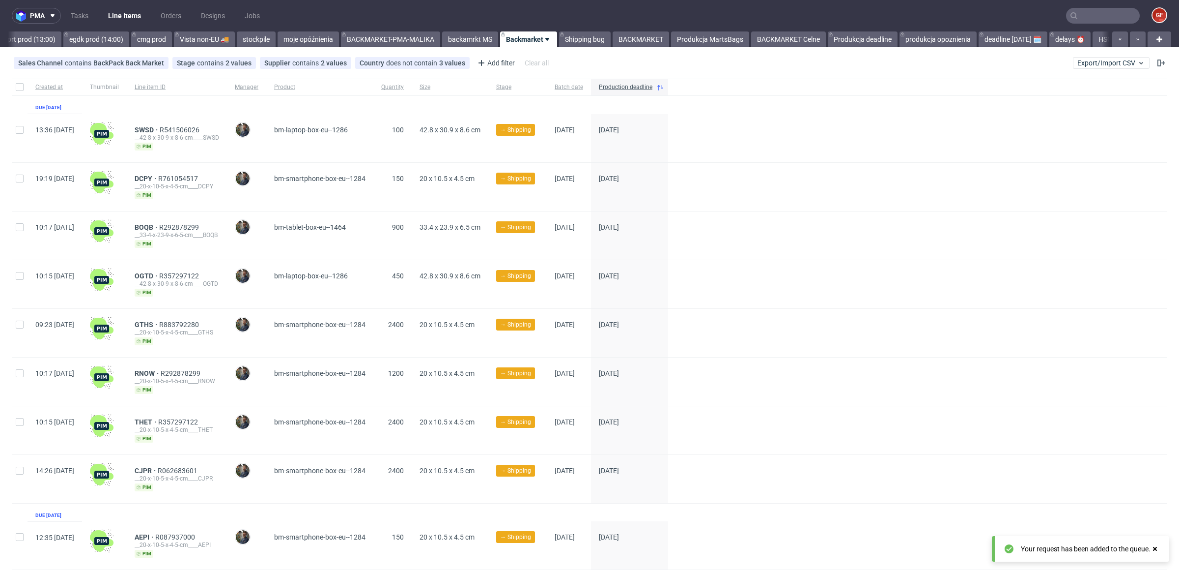
scroll to position [0, 2182]
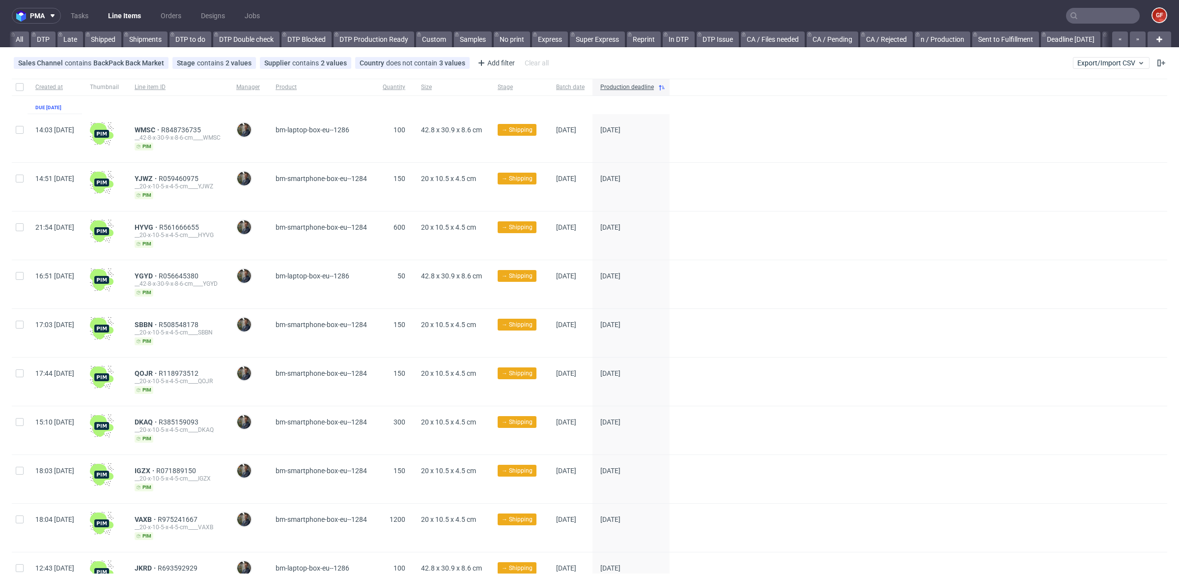
scroll to position [0, 2182]
drag, startPoint x: 486, startPoint y: 35, endPoint x: 569, endPoint y: 36, distance: 83.1
click at [487, 35] on link "backamrkt MS" at bounding box center [468, 39] width 56 height 16
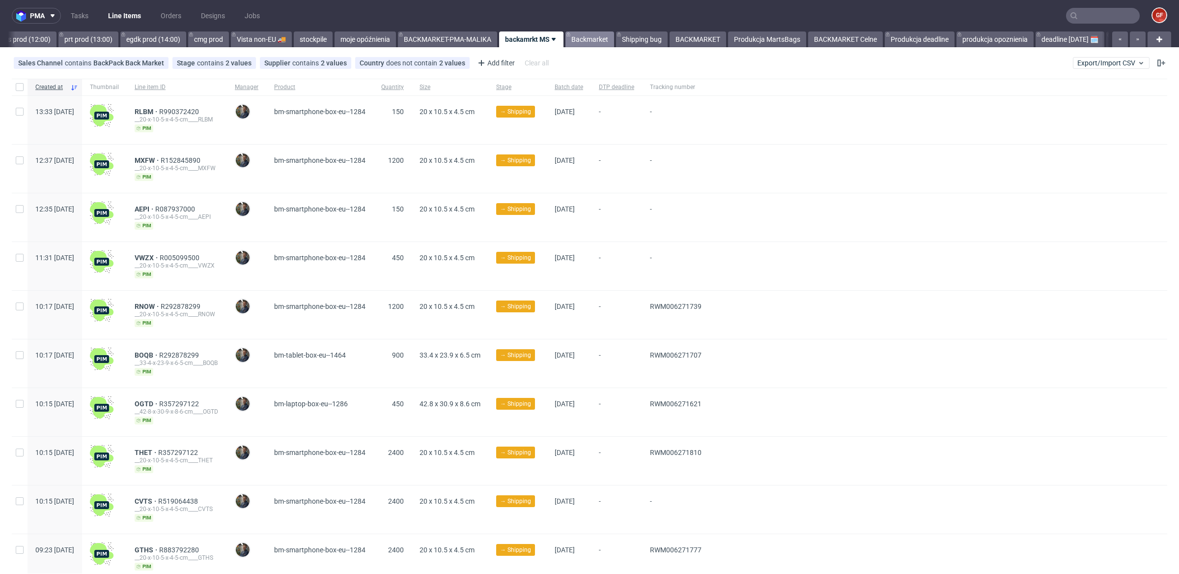
click at [614, 35] on link "Backmarket" at bounding box center [590, 39] width 49 height 16
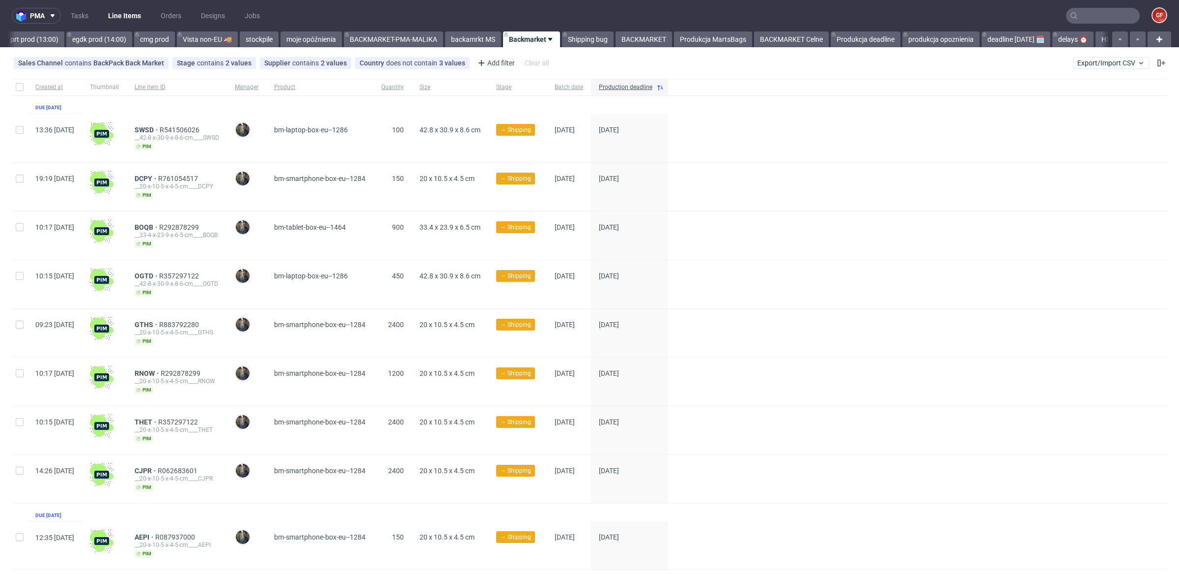
scroll to position [23, 0]
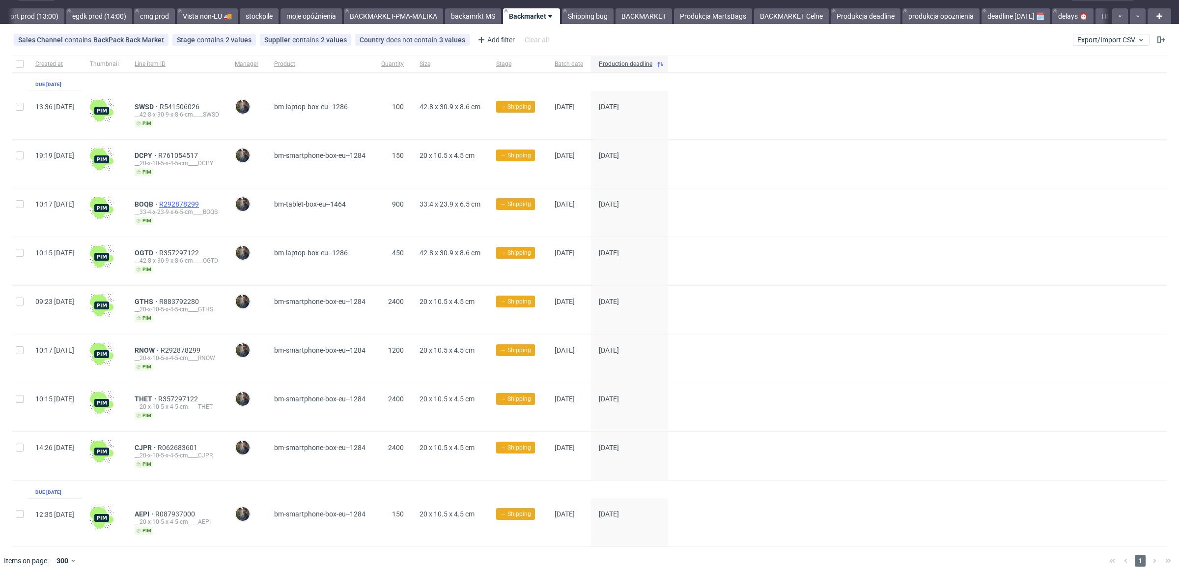
click at [201, 201] on span "R292878299" at bounding box center [180, 204] width 42 height 8
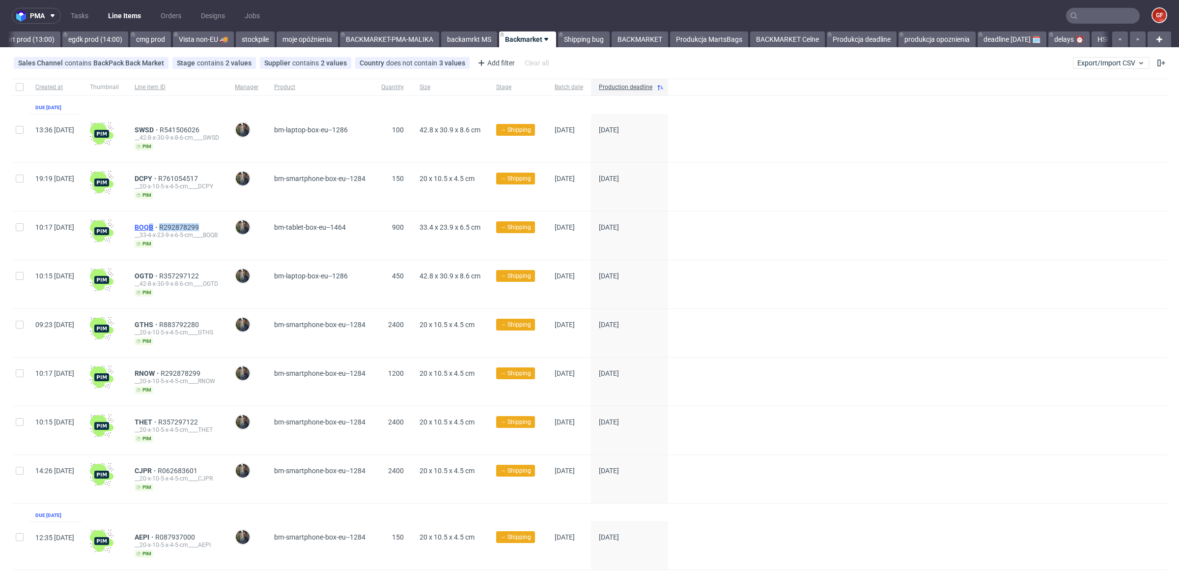
scroll to position [0, 2182]
drag, startPoint x: 233, startPoint y: 224, endPoint x: 163, endPoint y: 226, distance: 70.3
click at [163, 226] on div "BOQB R292878299 __33-4-x-23-9-x-6-5-cm____BOQB pim" at bounding box center [177, 235] width 100 height 48
copy div "BOQB R292878299"
drag, startPoint x: 231, startPoint y: 274, endPoint x: 163, endPoint y: 278, distance: 68.4
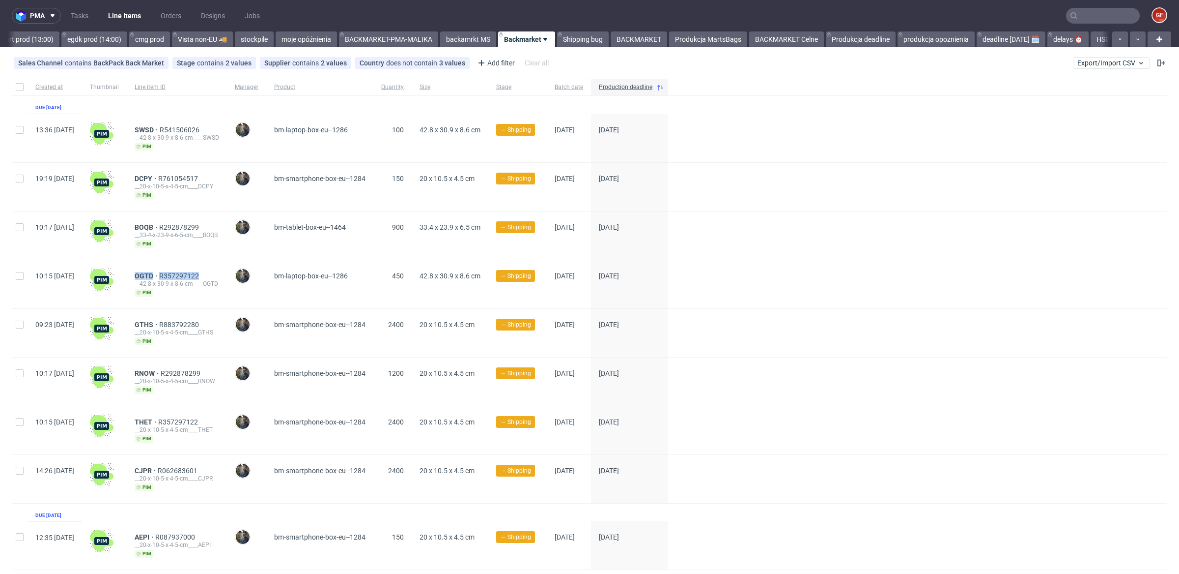
click at [158, 275] on div "OGTD R357297122 __42-8-x-30-9-x-8-6-cm____OGTD pim" at bounding box center [177, 284] width 100 height 48
copy div "OGTD R357297122"
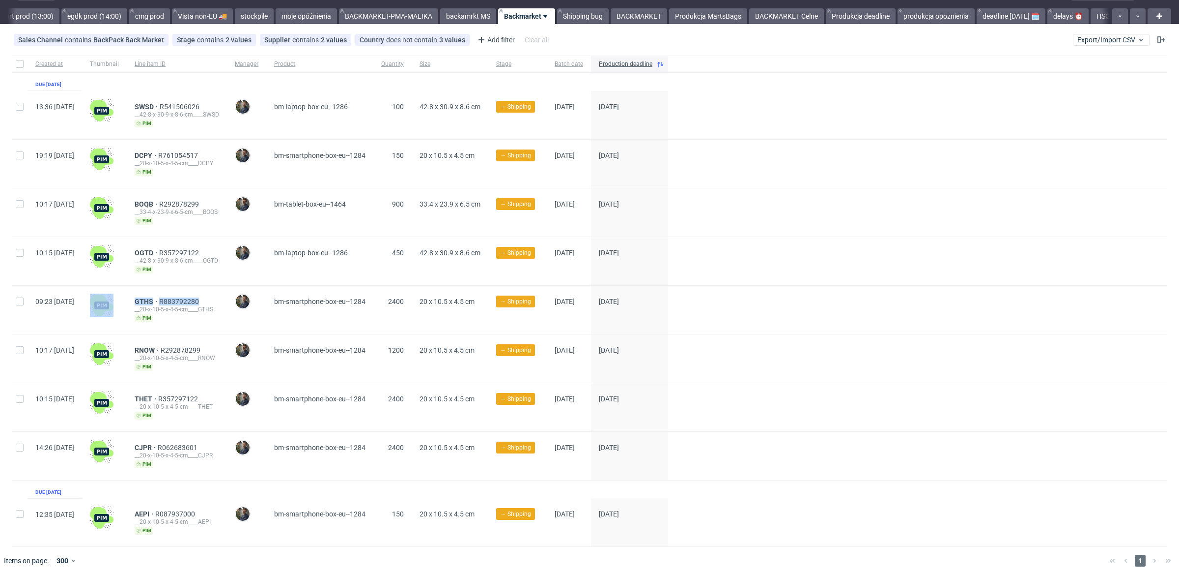
drag, startPoint x: 230, startPoint y: 298, endPoint x: 160, endPoint y: 309, distance: 71.1
click at [152, 302] on div "09:23 Tue 12.08.2025 GTHS R883792280 __20-x-10-5-x-4-5-cm____GTHS pim Maciej So…" at bounding box center [590, 309] width 1156 height 49
copy div "GTHS R883792280"
drag, startPoint x: 233, startPoint y: 346, endPoint x: 161, endPoint y: 345, distance: 72.3
click at [160, 345] on div "RNOW R292878299 __20-x-10-5-x-4-5-cm____RNOW pim" at bounding box center [177, 358] width 100 height 48
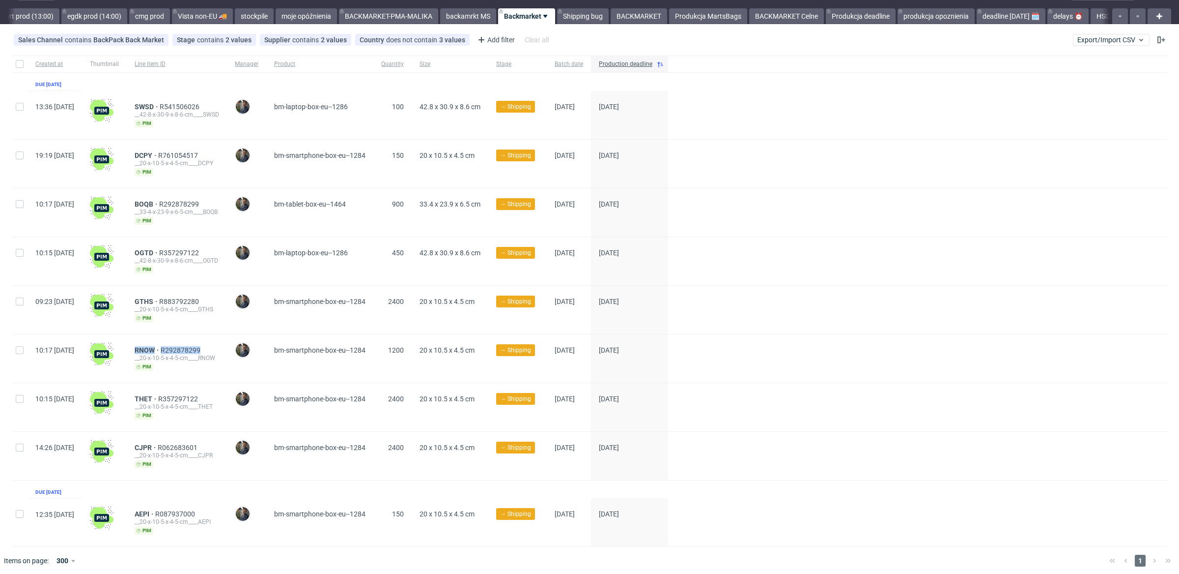
copy div "RNOW R292878299"
drag, startPoint x: 221, startPoint y: 396, endPoint x: 166, endPoint y: 393, distance: 55.1
click at [166, 395] on div "THET R357297122" at bounding box center [177, 399] width 85 height 8
copy div "THET R357297122"
drag, startPoint x: 212, startPoint y: 446, endPoint x: 146, endPoint y: 449, distance: 66.4
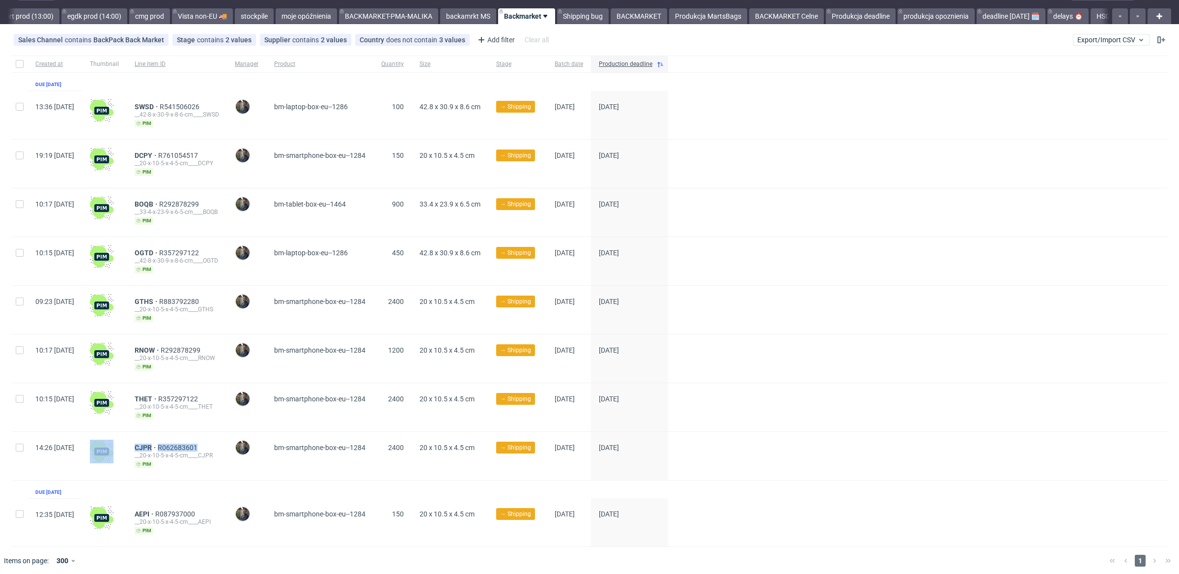
click at [130, 445] on div "14:26 Mon 11.08.2025 CJPR R062683601 __20-x-10-5-x-4-5-cm____CJPR pim Maciej So…" at bounding box center [590, 455] width 1156 height 49
click at [244, 479] on div "Created at Thumbnail Line item ID Manager Product Quantity Size Stage Batch dat…" at bounding box center [590, 301] width 1156 height 491
drag, startPoint x: 230, startPoint y: 443, endPoint x: 171, endPoint y: 444, distance: 58.5
click at [164, 443] on div "CJPR R062683601" at bounding box center [177, 447] width 85 height 8
copy div "CJPR R062683601"
